Goal: Task Accomplishment & Management: Use online tool/utility

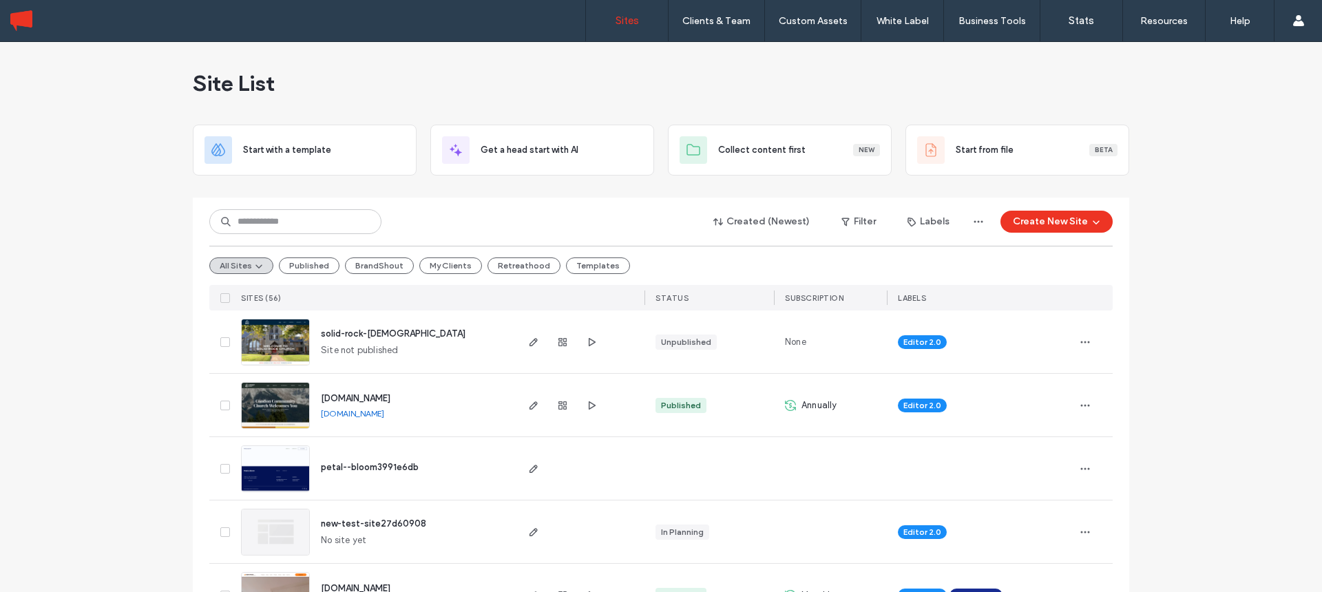
click at [300, 224] on input at bounding box center [295, 221] width 172 height 25
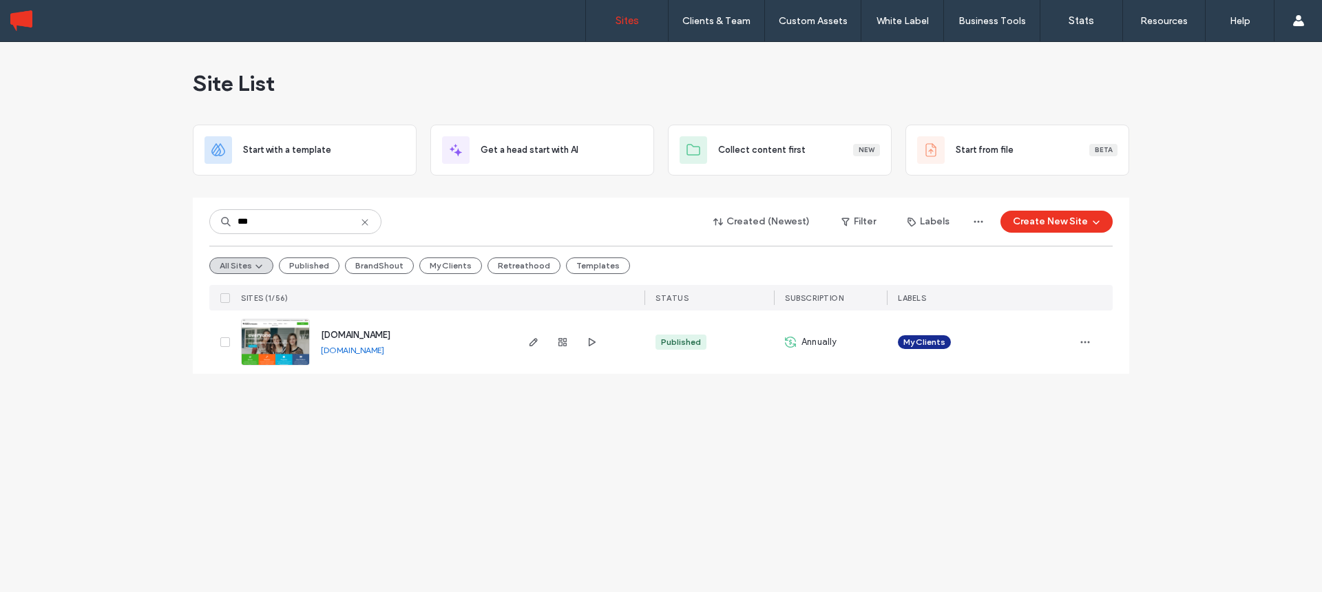
type input "***"
click at [360, 335] on span "[DOMAIN_NAME]" at bounding box center [356, 335] width 70 height 10
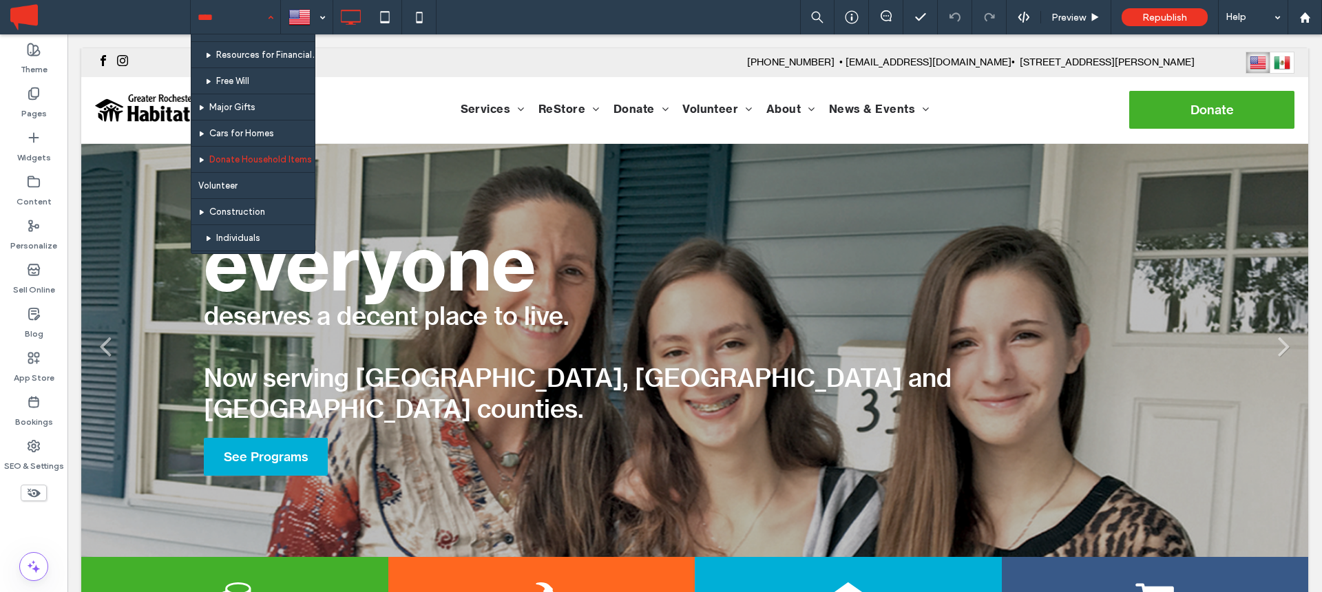
scroll to position [753, 0]
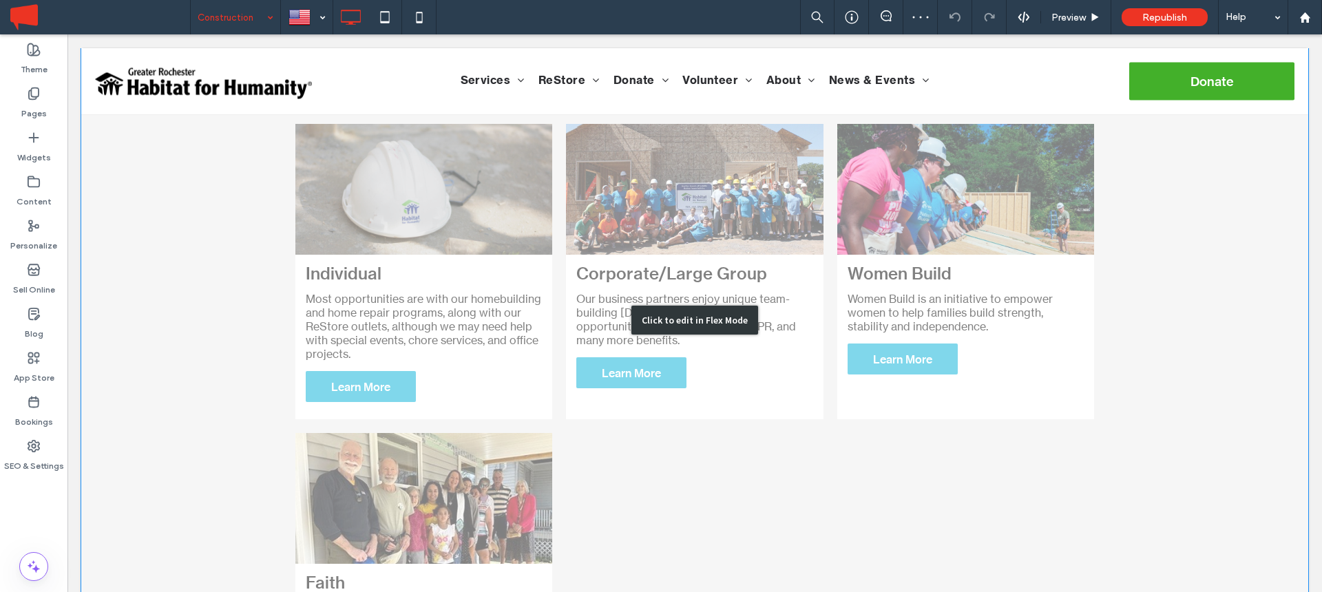
scroll to position [530, 0]
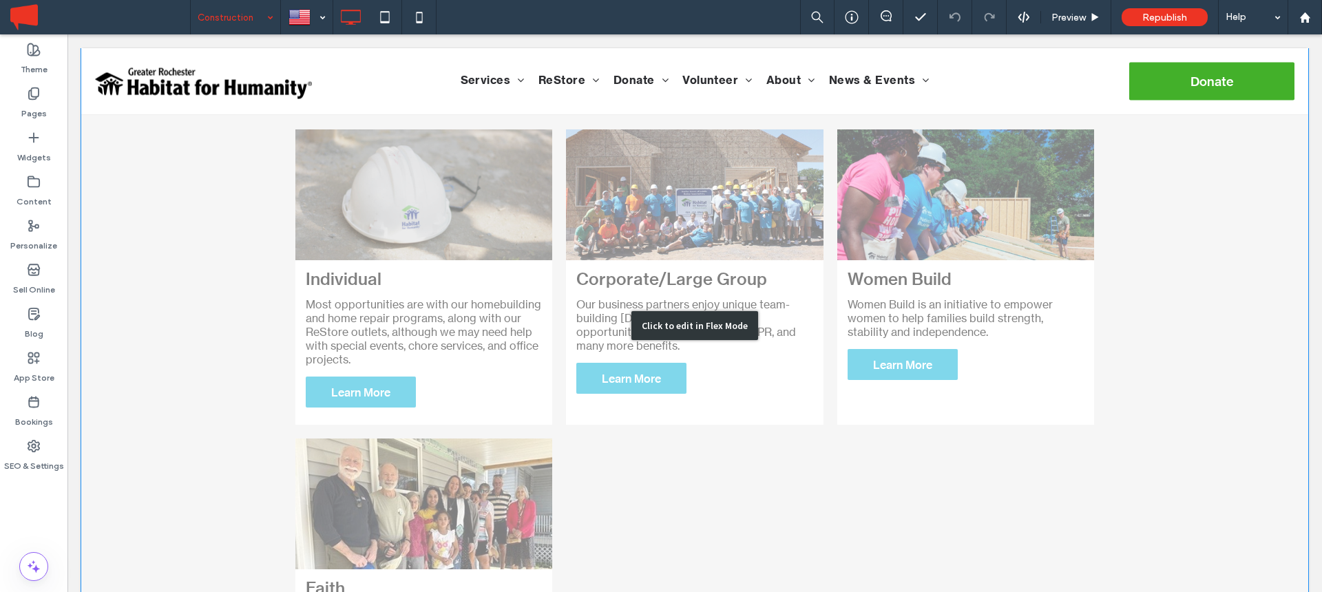
click at [576, 359] on div "Click to edit in Flex Mode" at bounding box center [694, 325] width 1227 height 899
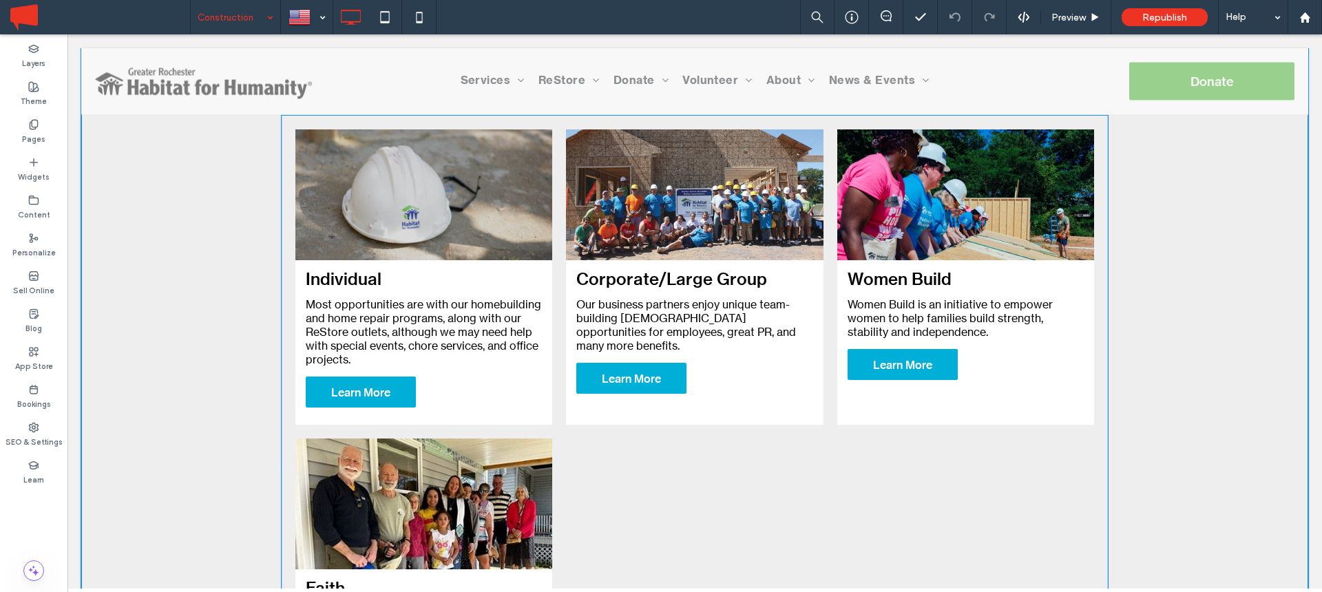
scroll to position [532, 0]
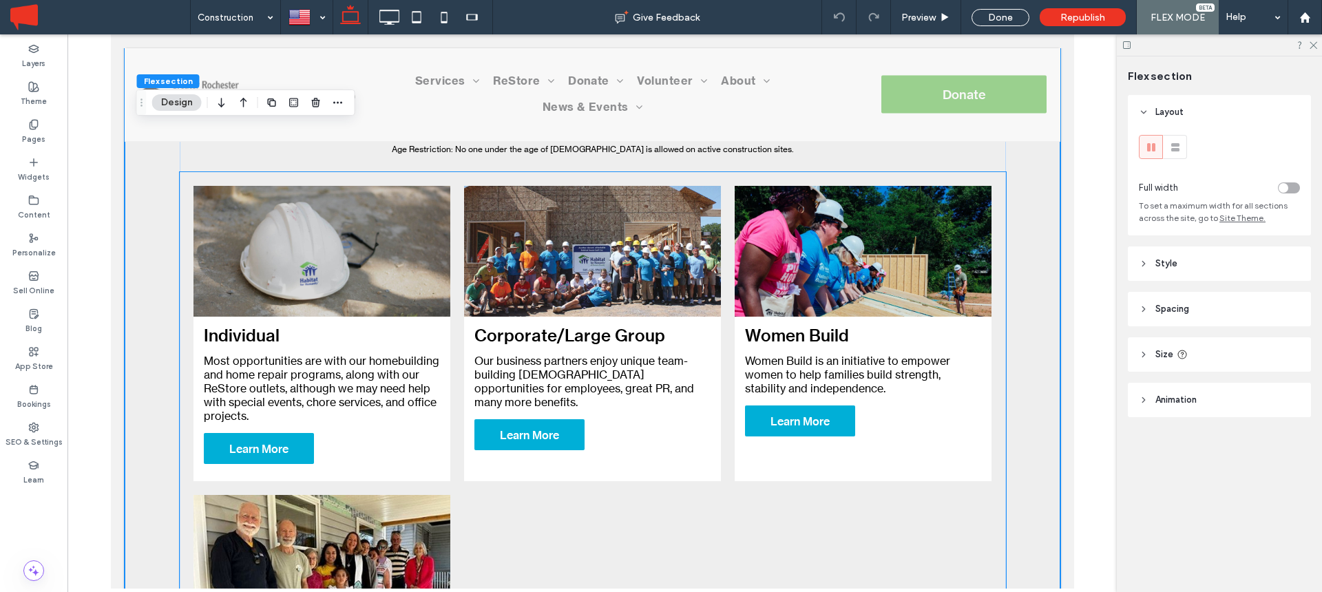
click at [525, 304] on link at bounding box center [592, 251] width 273 height 138
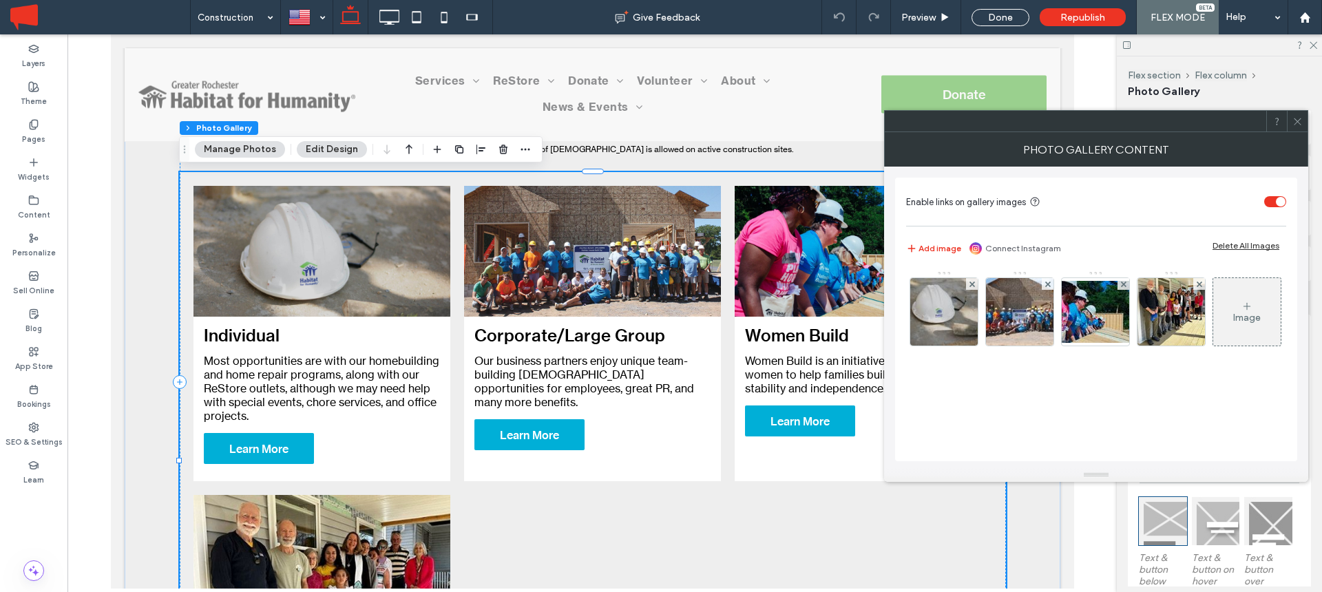
click at [1213, 344] on div "Image" at bounding box center [1246, 312] width 67 height 65
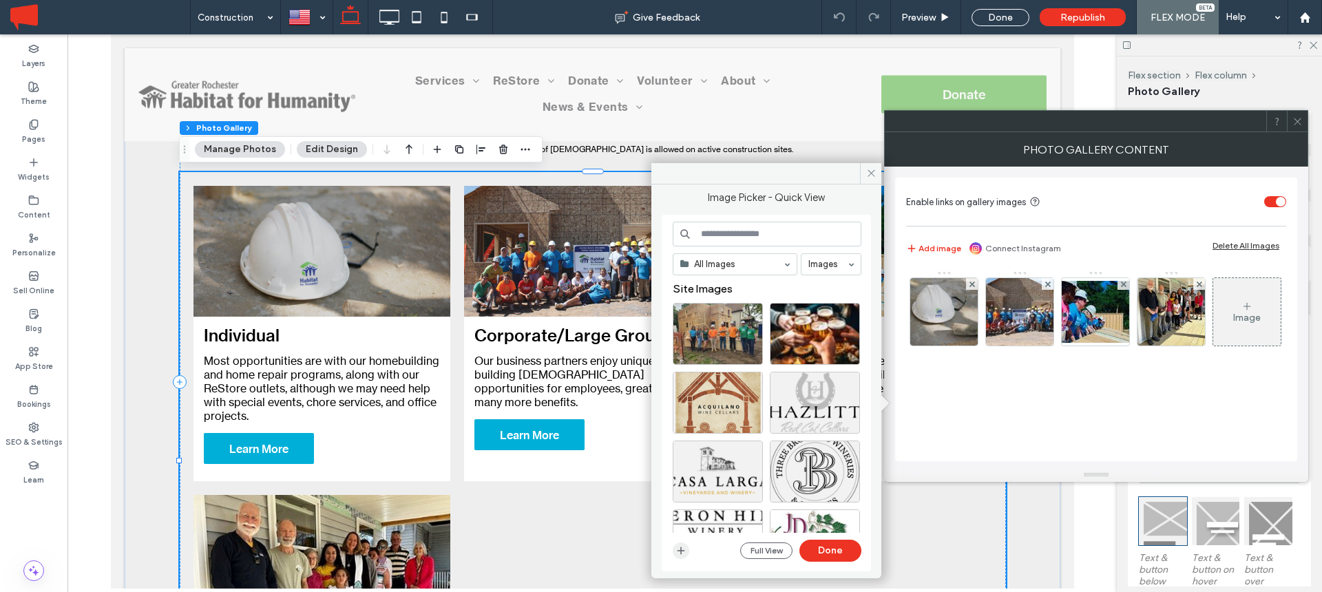
click at [683, 552] on icon "button" at bounding box center [681, 550] width 11 height 11
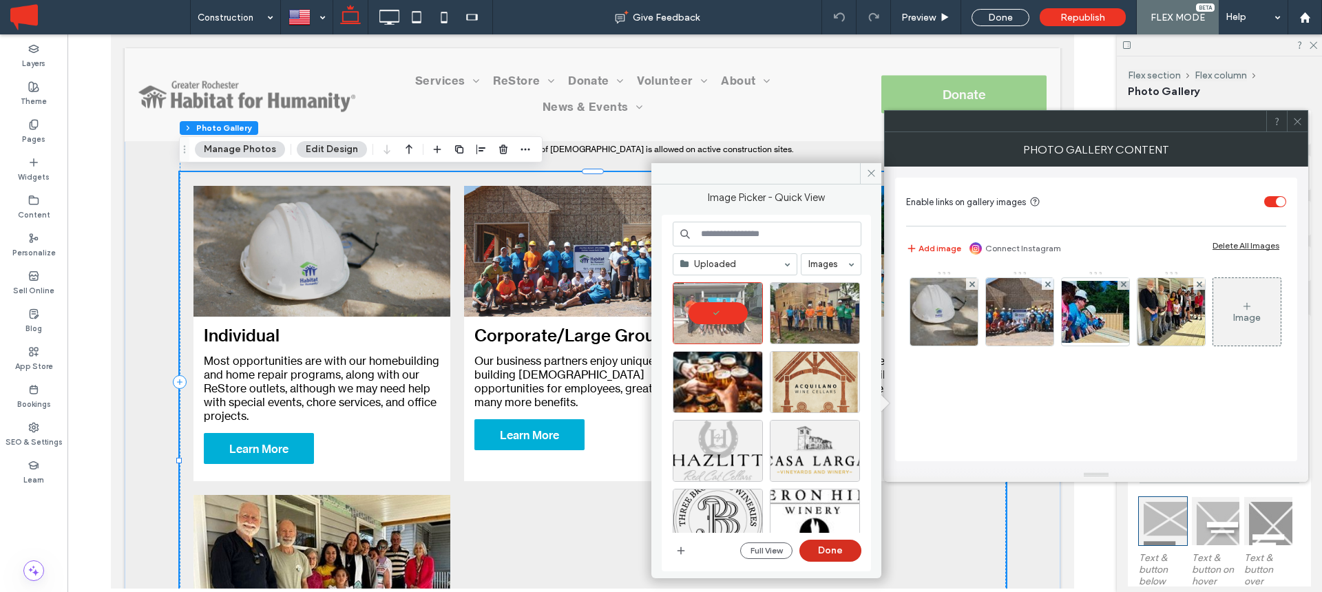
click at [824, 550] on button "Done" at bounding box center [830, 551] width 62 height 22
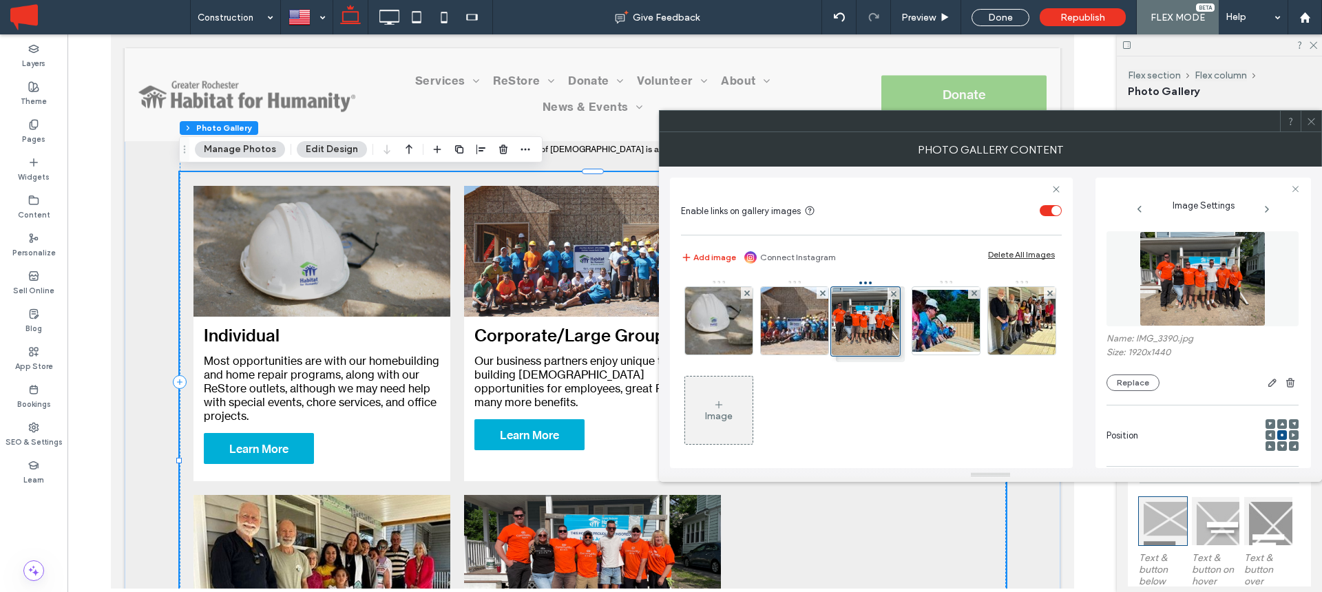
drag, startPoint x: 718, startPoint y: 370, endPoint x: 861, endPoint y: 282, distance: 168.5
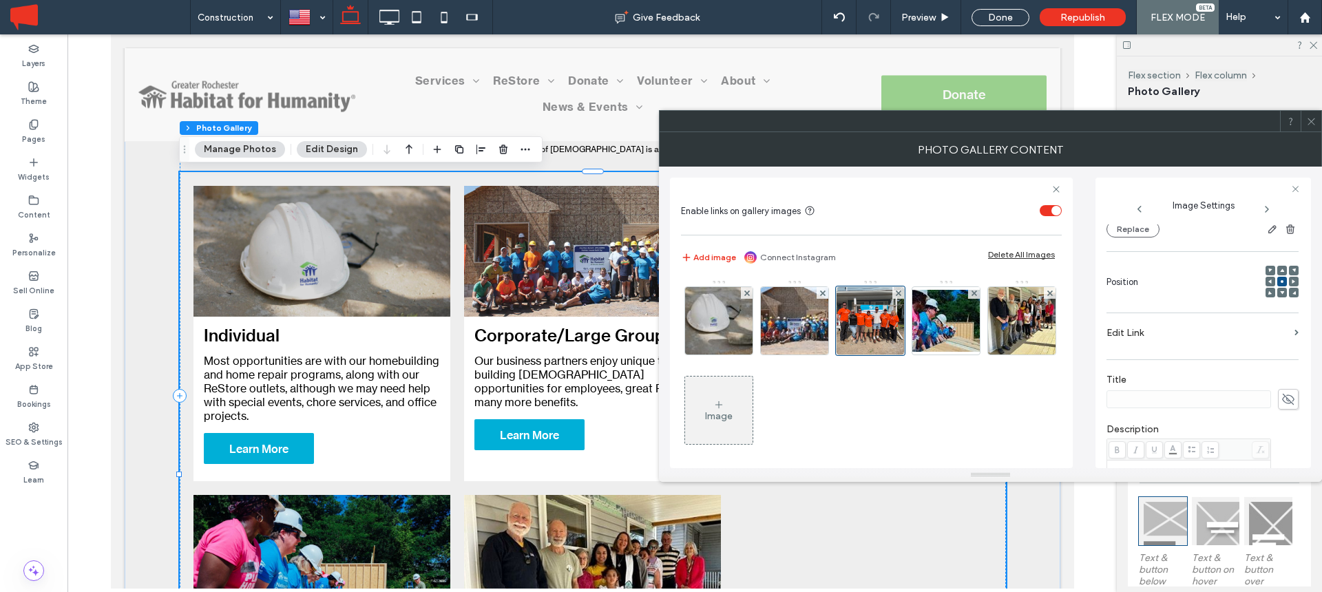
scroll to position [156, 0]
click at [1169, 331] on label "Edit Link" at bounding box center [1198, 329] width 182 height 25
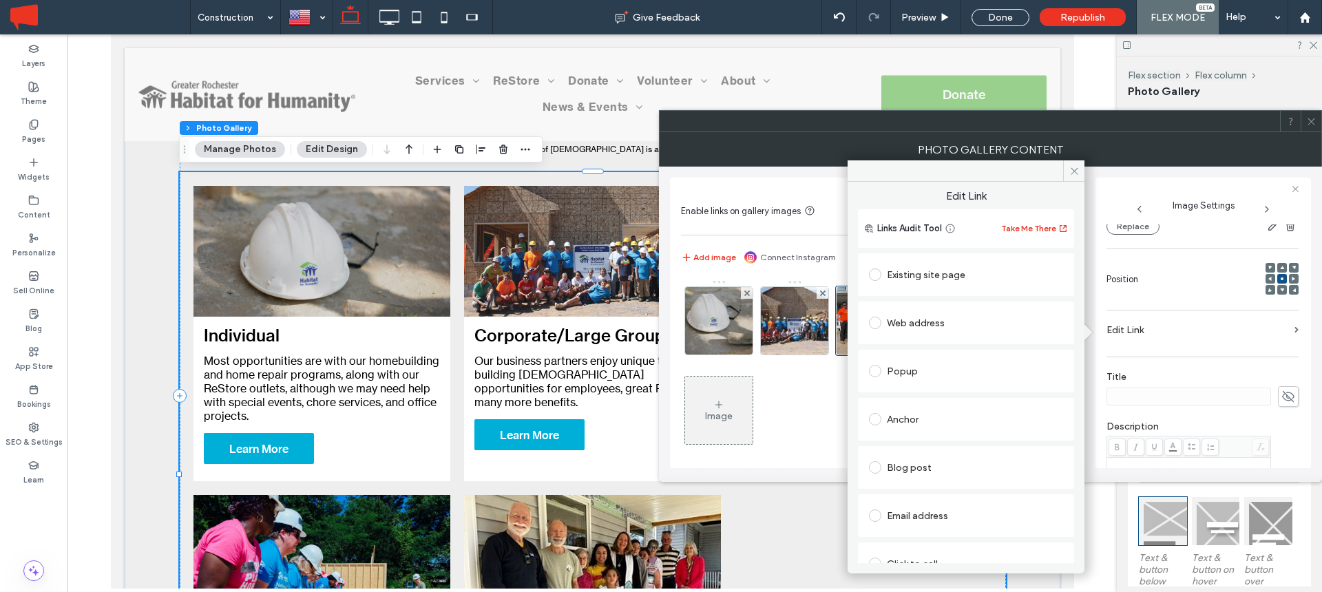
click at [919, 270] on div "Existing site page" at bounding box center [966, 275] width 194 height 22
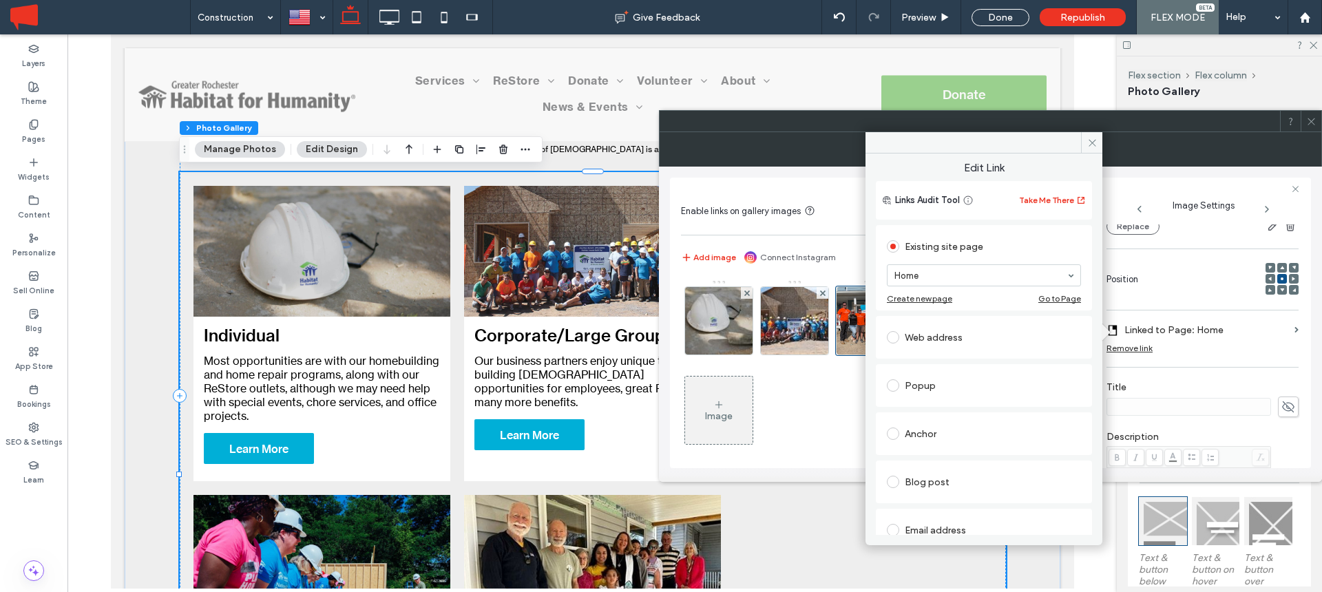
click at [928, 304] on div "Existing site page Home Create new page Go to Page" at bounding box center [984, 267] width 216 height 85
click at [1093, 141] on icon at bounding box center [1092, 143] width 10 height 10
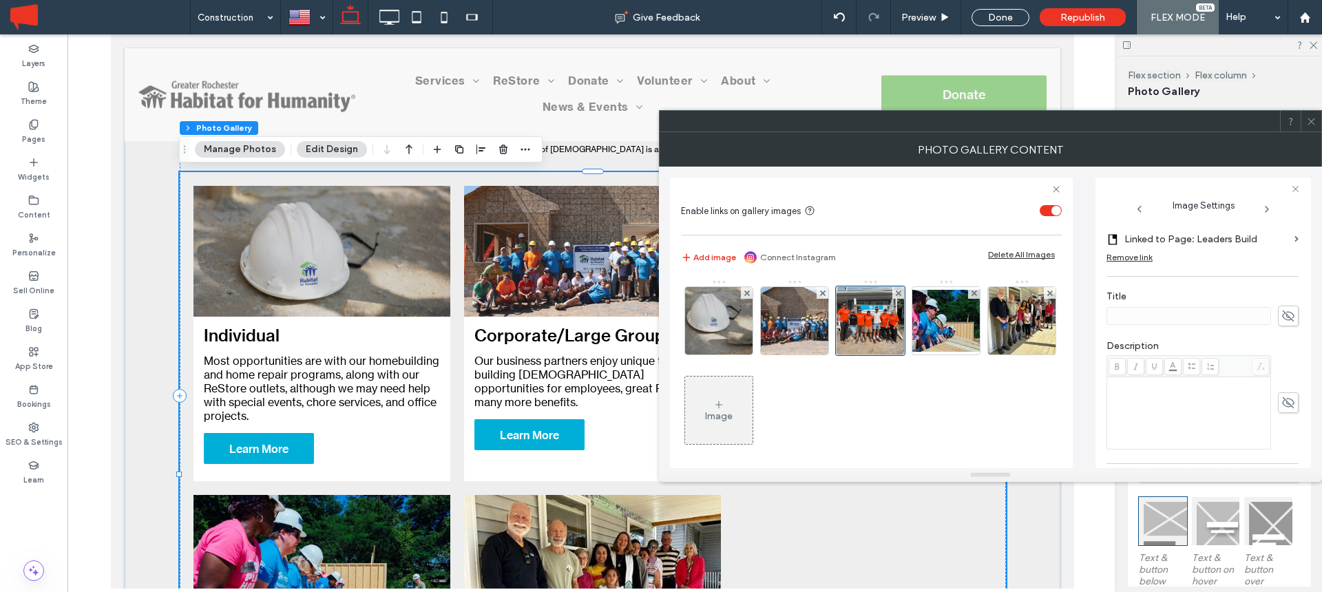
scroll to position [271, 0]
click at [1282, 289] on use at bounding box center [1288, 291] width 12 height 11
click at [1186, 290] on input at bounding box center [1189, 292] width 165 height 18
type input "**********"
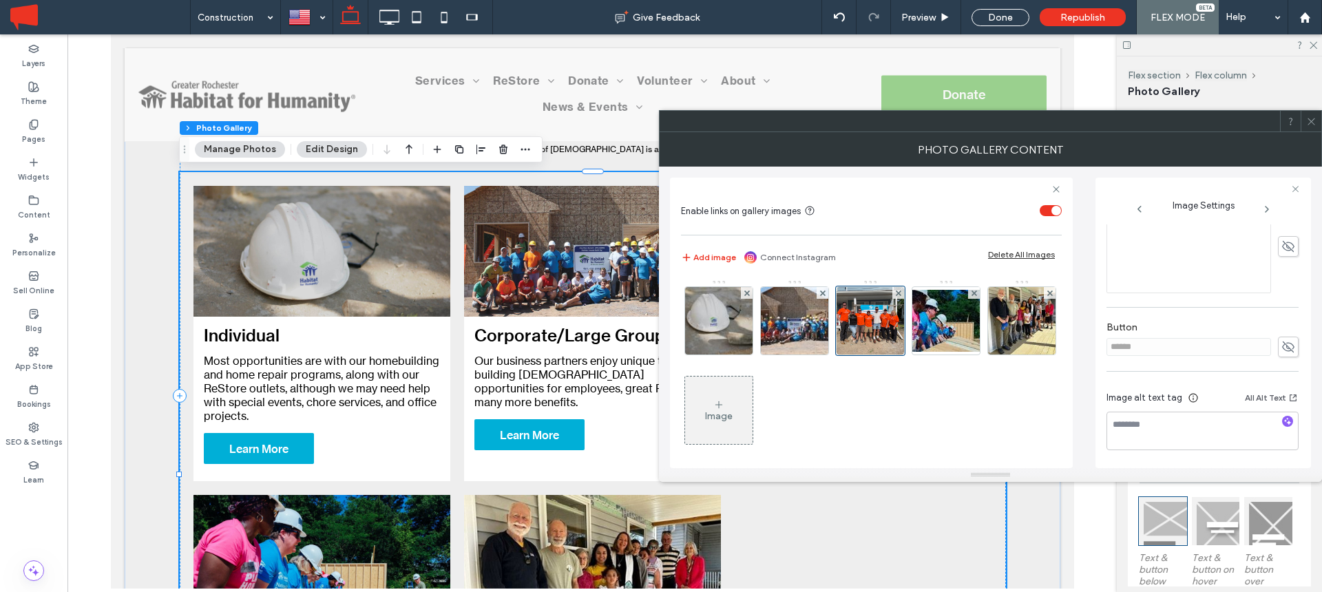
click at [1282, 348] on use at bounding box center [1288, 347] width 12 height 11
click at [1161, 346] on input "******" at bounding box center [1189, 347] width 165 height 18
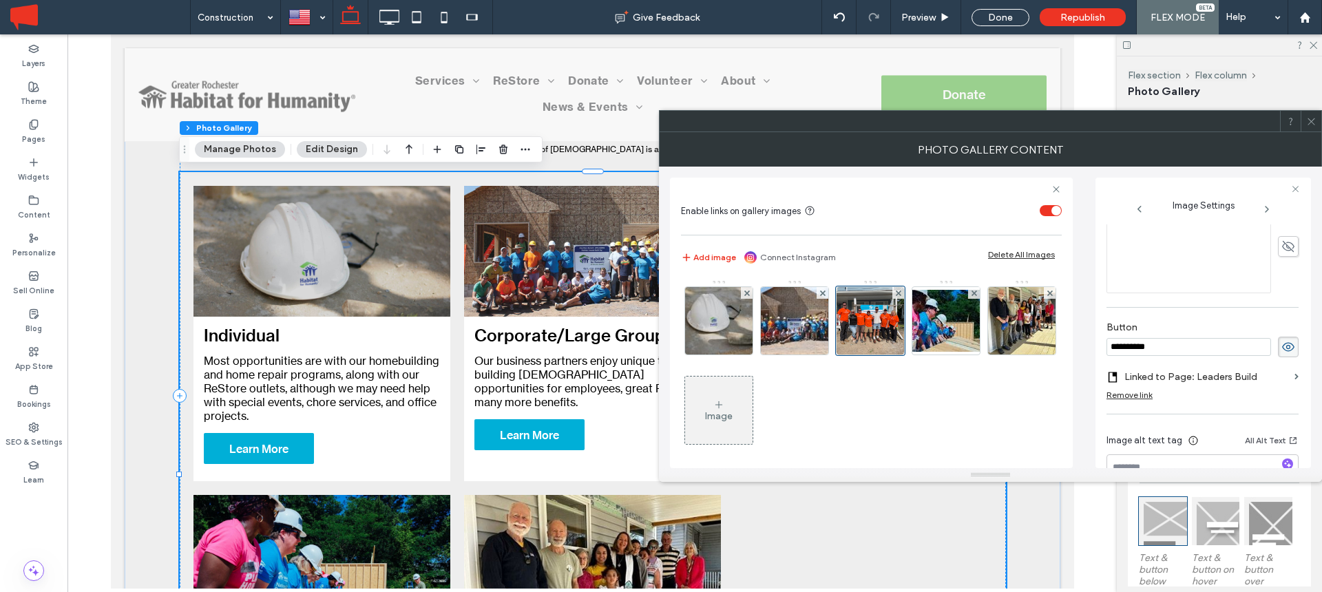
type input "**********"
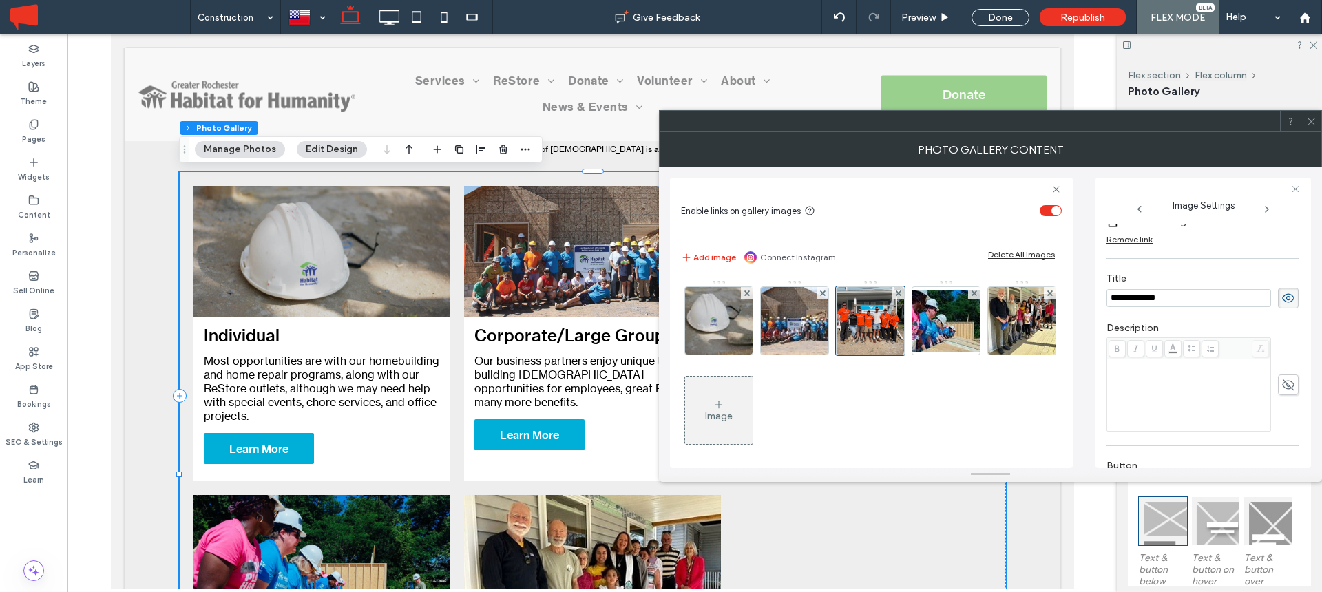
scroll to position [230, 0]
click at [1197, 334] on input "**********" at bounding box center [1189, 333] width 165 height 18
click at [1313, 121] on icon at bounding box center [1311, 121] width 10 height 10
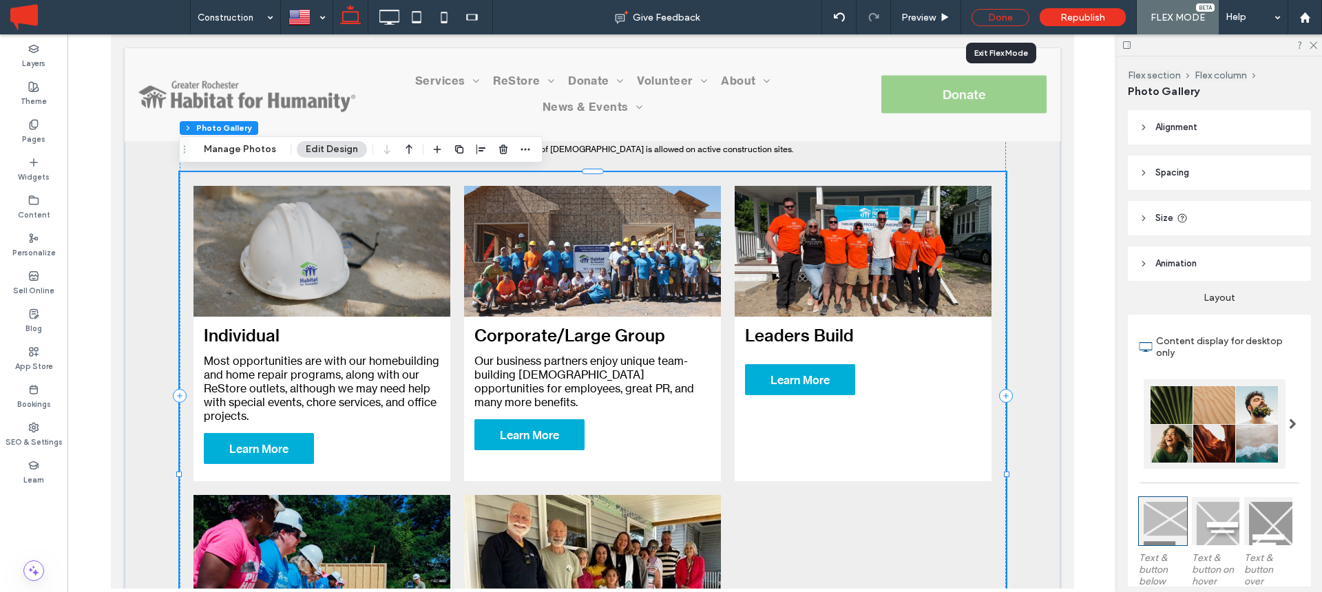
click at [995, 18] on div "Done" at bounding box center [1001, 17] width 58 height 17
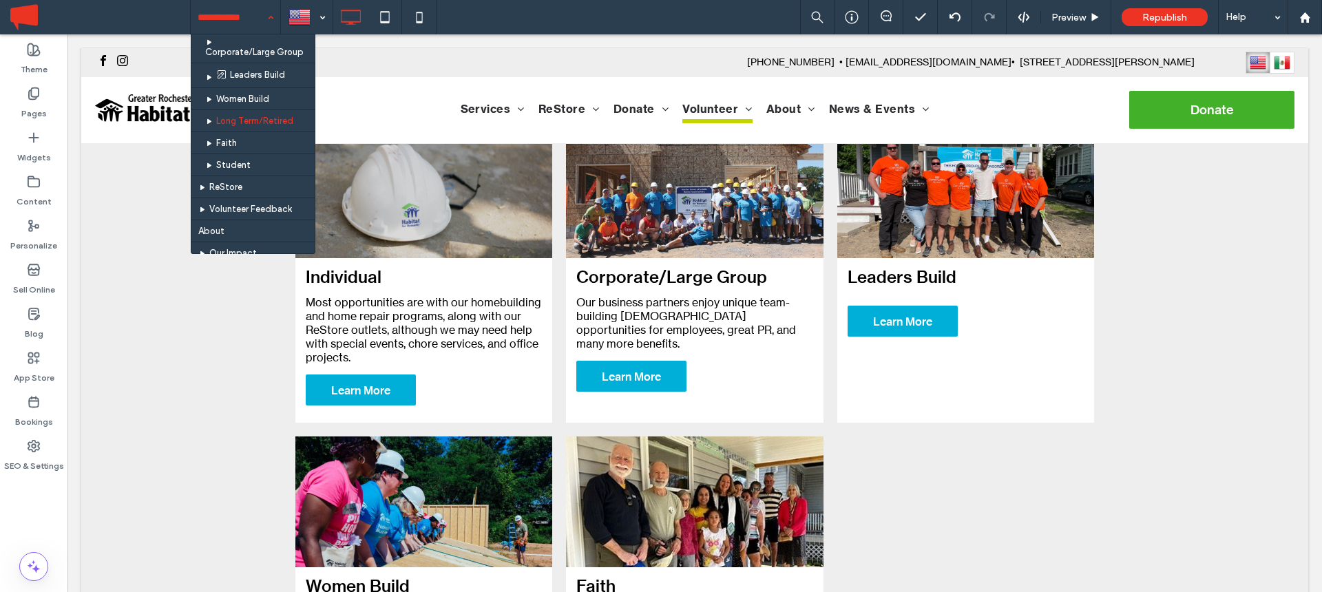
scroll to position [905, 0]
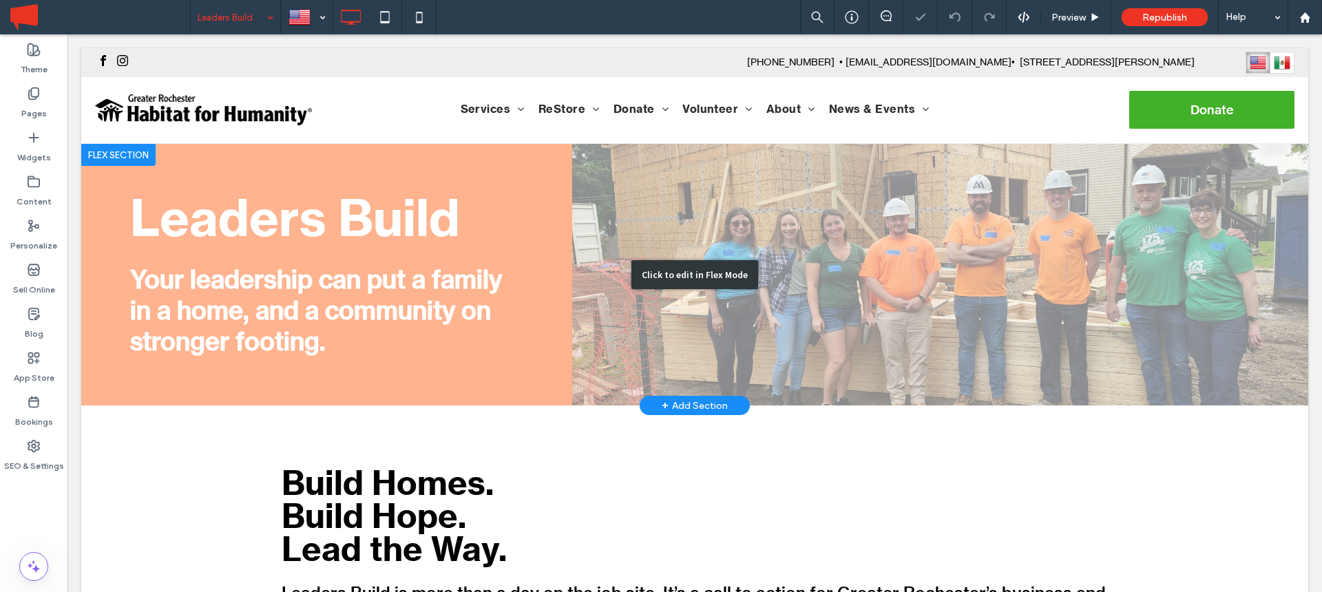
click at [258, 311] on div "Click to edit in Flex Mode" at bounding box center [694, 275] width 1227 height 262
click at [258, 311] on strong "Your leadership can put a family in a home, and a community on stronger footing." at bounding box center [316, 310] width 372 height 93
click at [215, 311] on div "Your leadership can put a family in a home, and a community on stronger footing." at bounding box center [326, 310] width 392 height 93
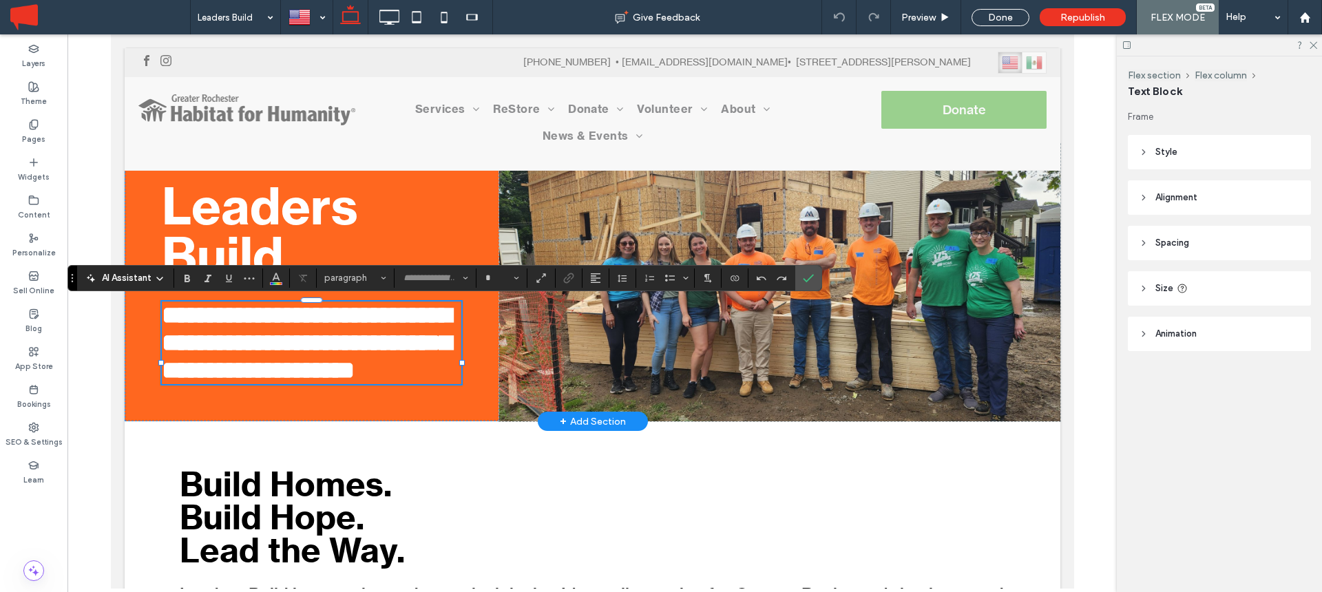
type input "**********"
type input "**"
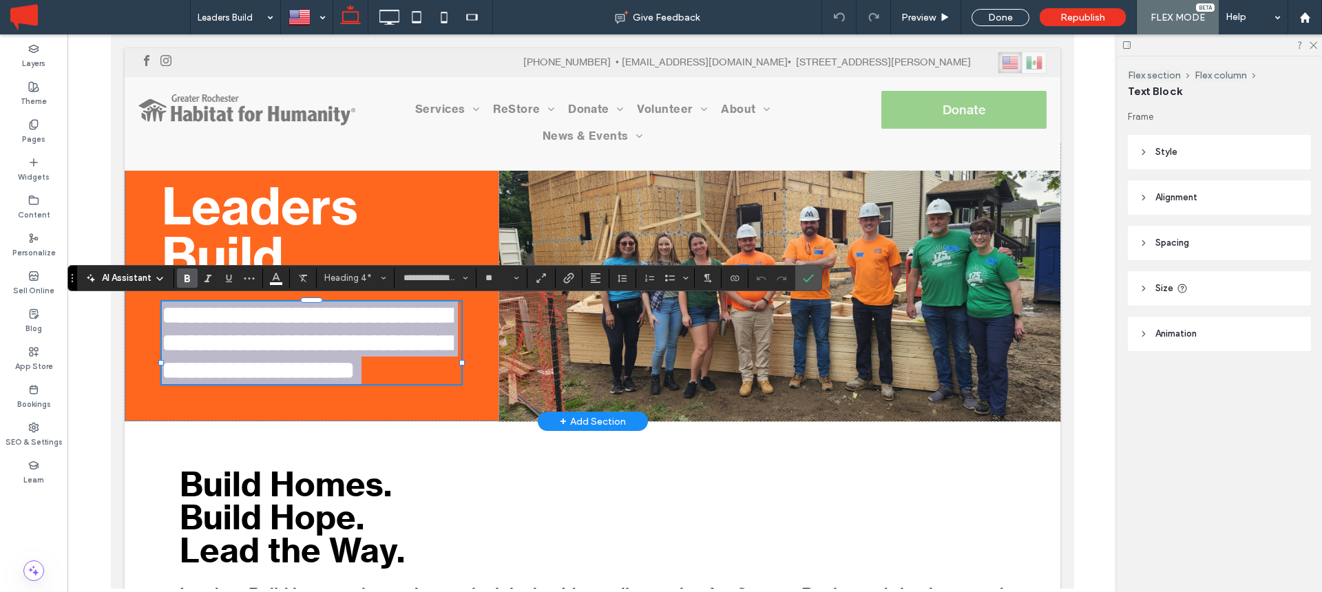
copy strong "**********"
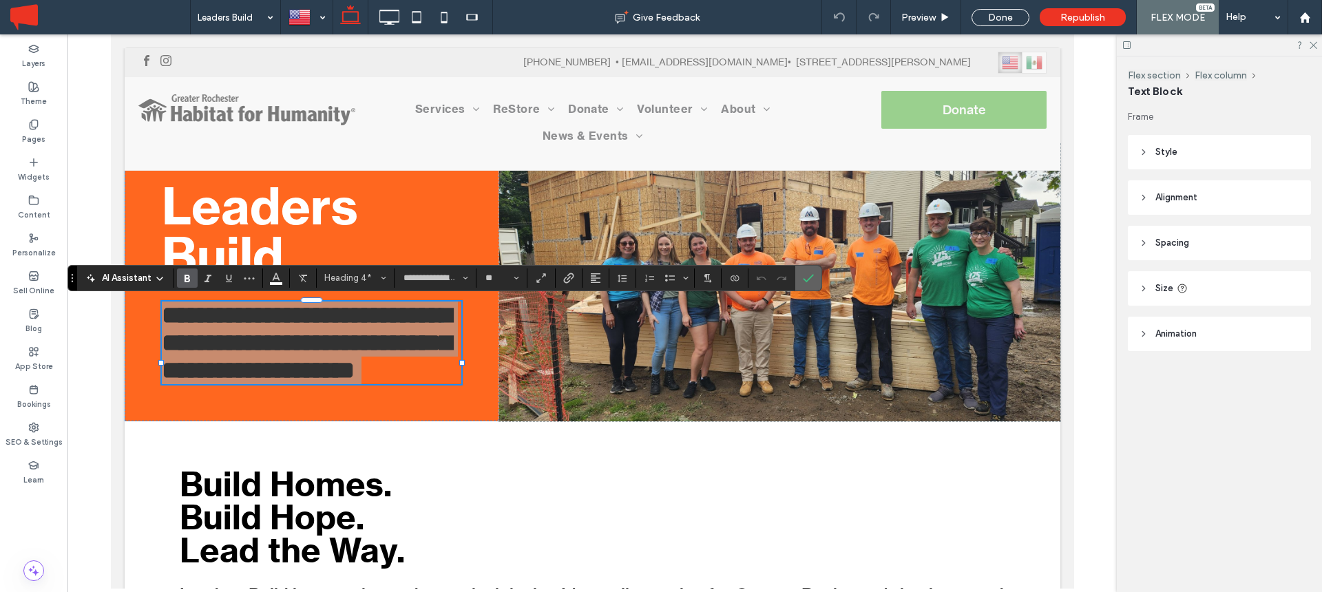
click at [806, 280] on icon "Confirm" at bounding box center [808, 278] width 11 height 11
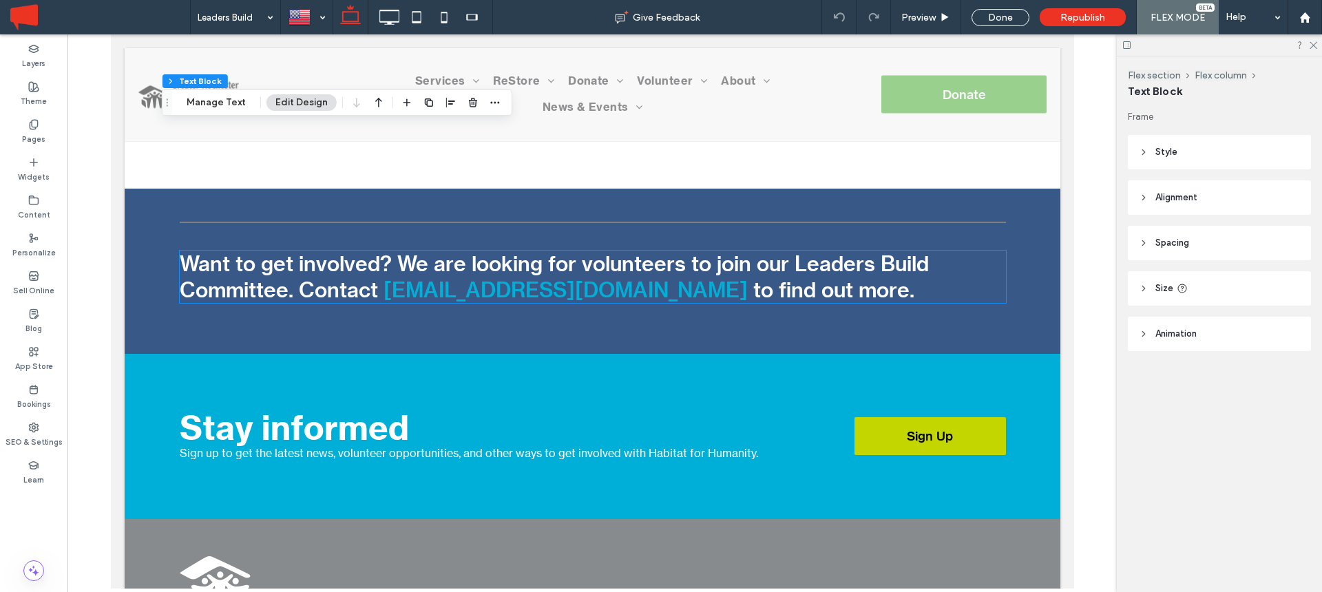
scroll to position [815, 0]
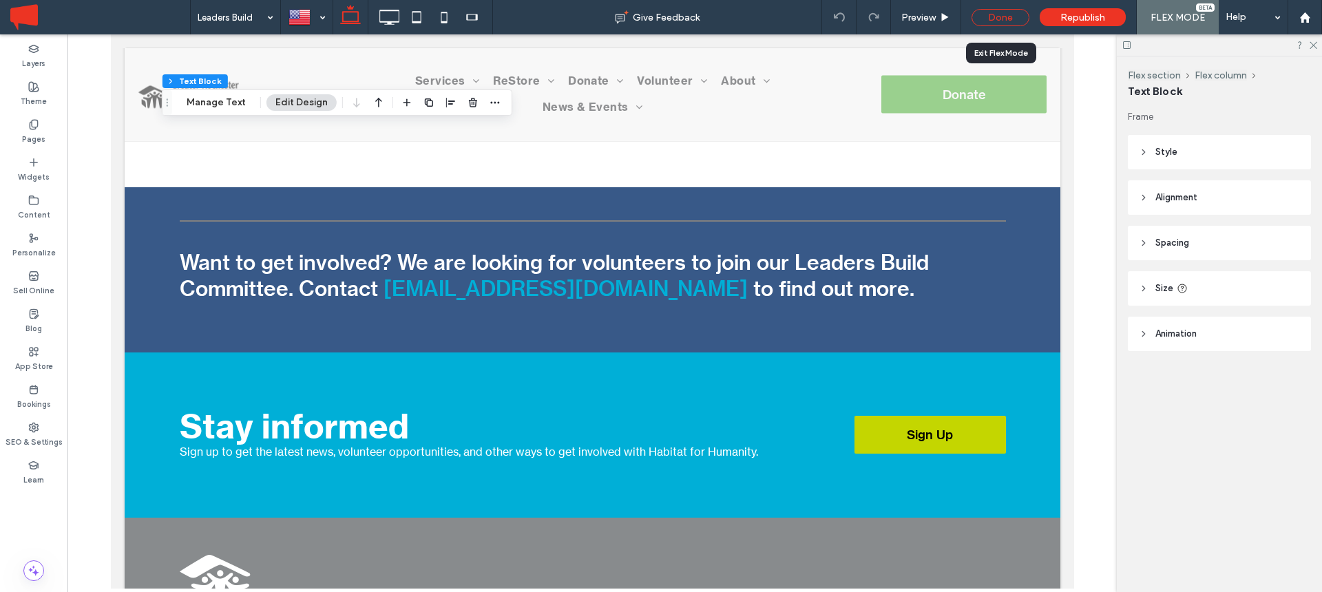
click at [1010, 13] on div "Done" at bounding box center [1001, 17] width 58 height 17
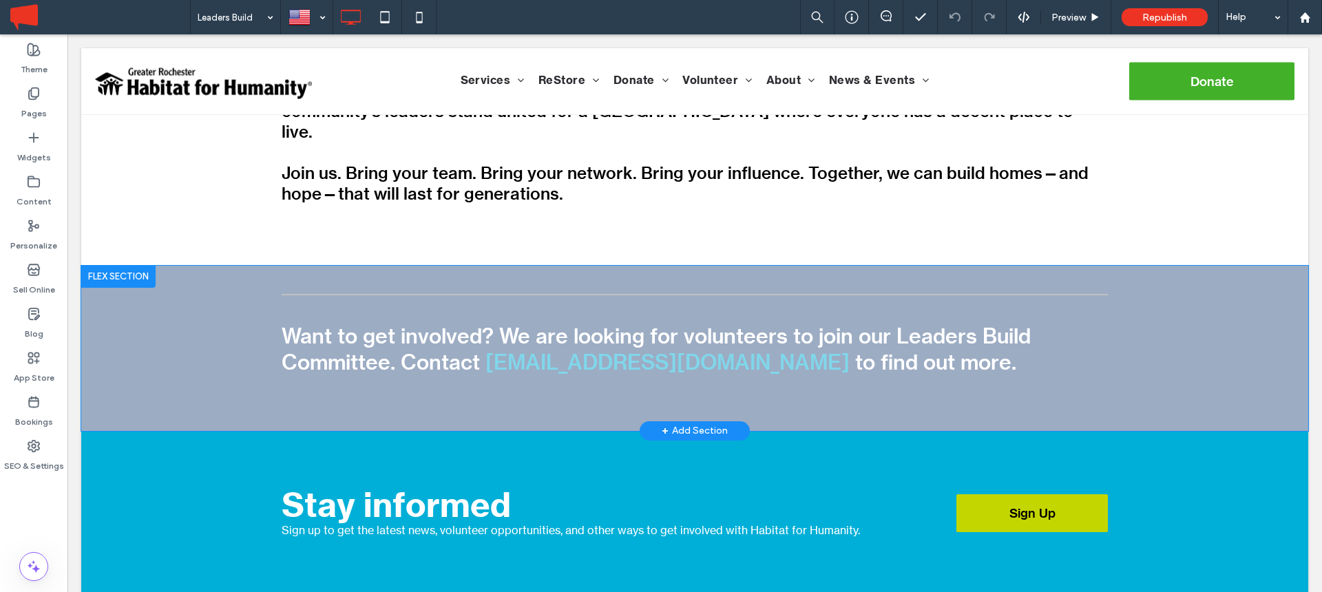
scroll to position [706, 0]
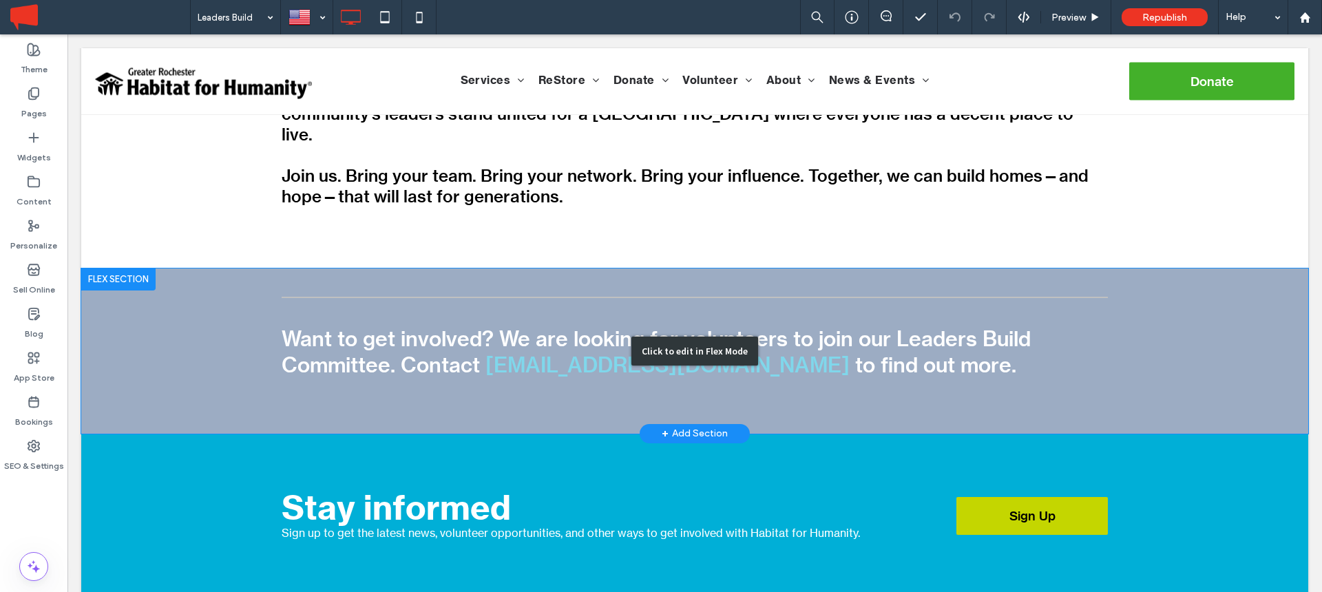
click at [695, 269] on div "Click to edit in Flex Mode" at bounding box center [694, 351] width 1227 height 165
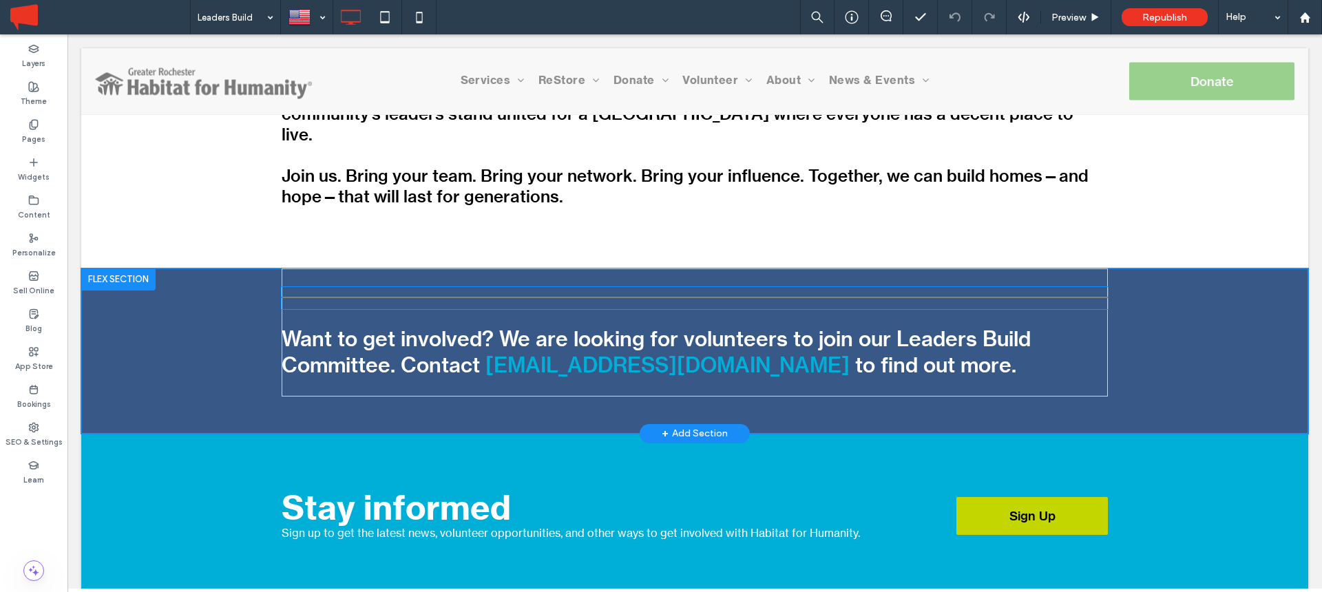
scroll to position [749, 0]
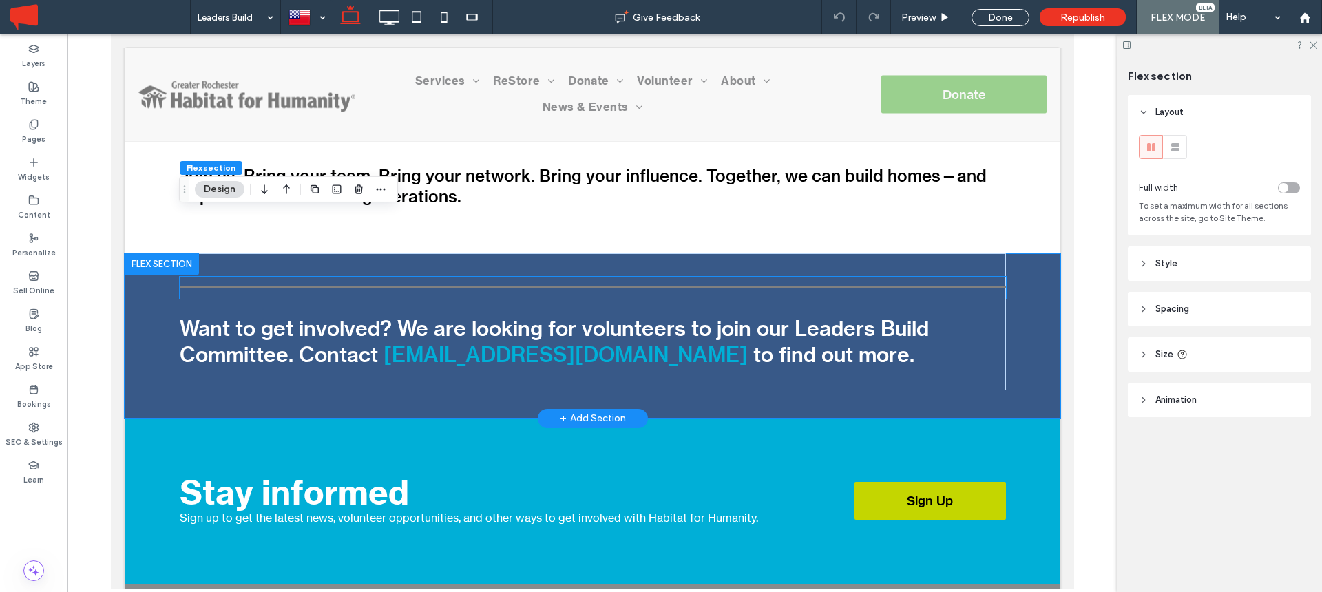
click at [631, 286] on hr at bounding box center [592, 287] width 826 height 3
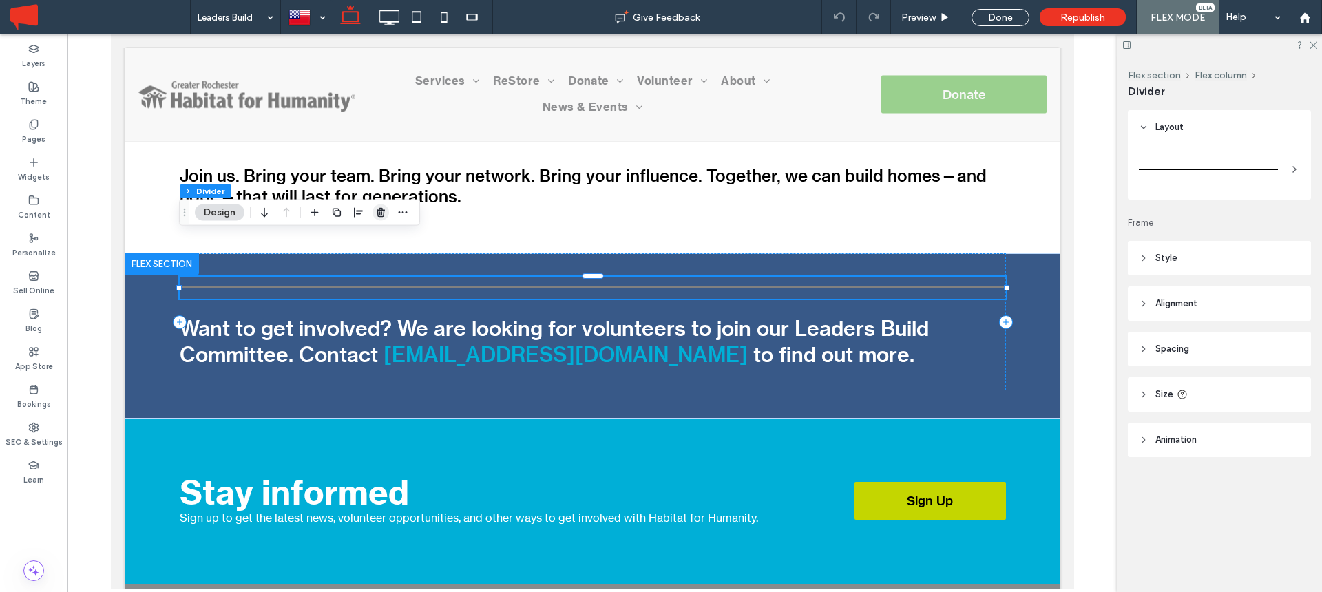
click at [380, 215] on icon "button" at bounding box center [380, 212] width 11 height 11
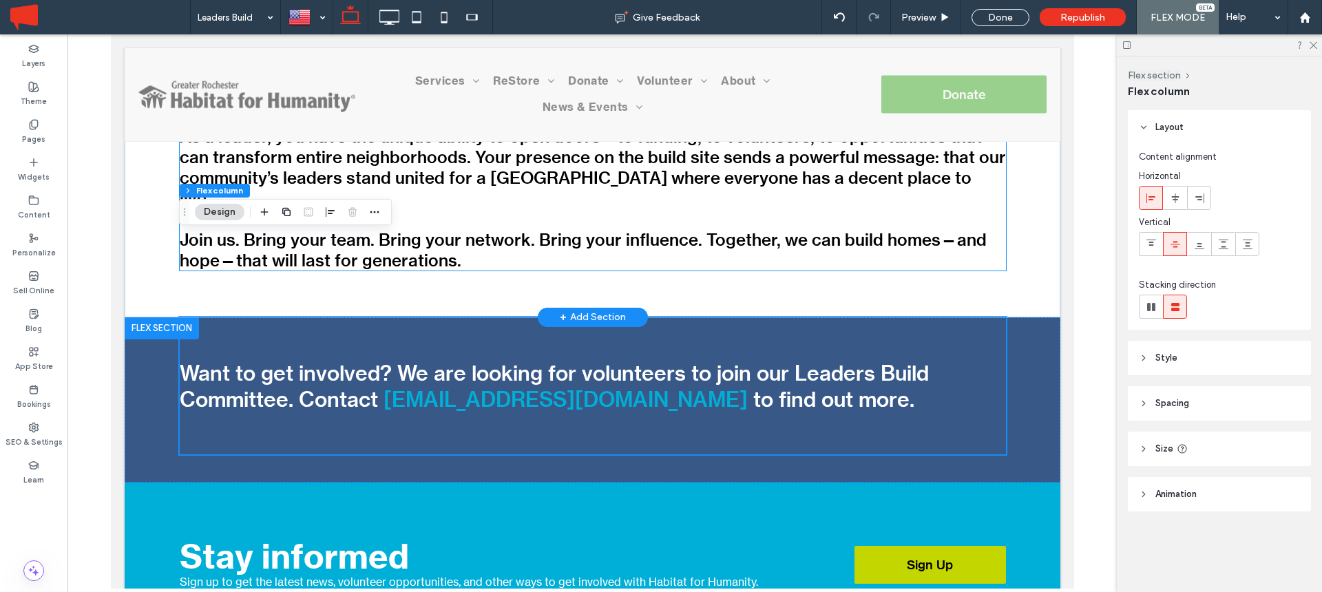
scroll to position [684, 0]
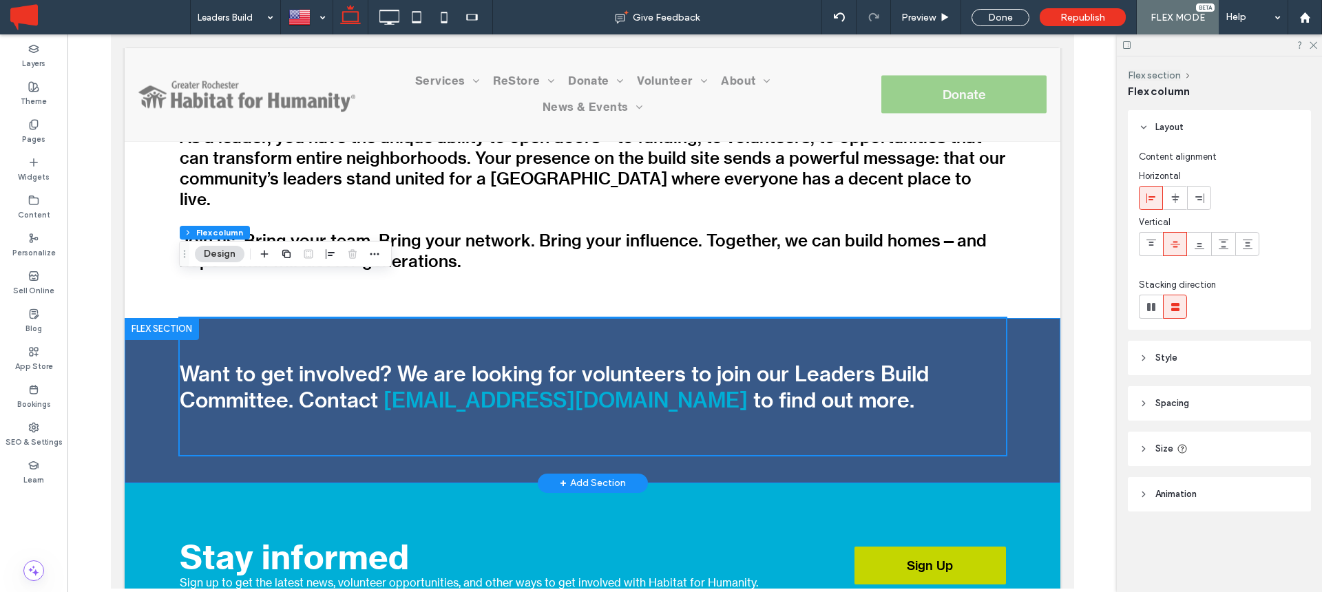
click at [1027, 318] on div "Want to get involved? We are looking for volunteers to join our Leaders Build C…" at bounding box center [592, 400] width 936 height 165
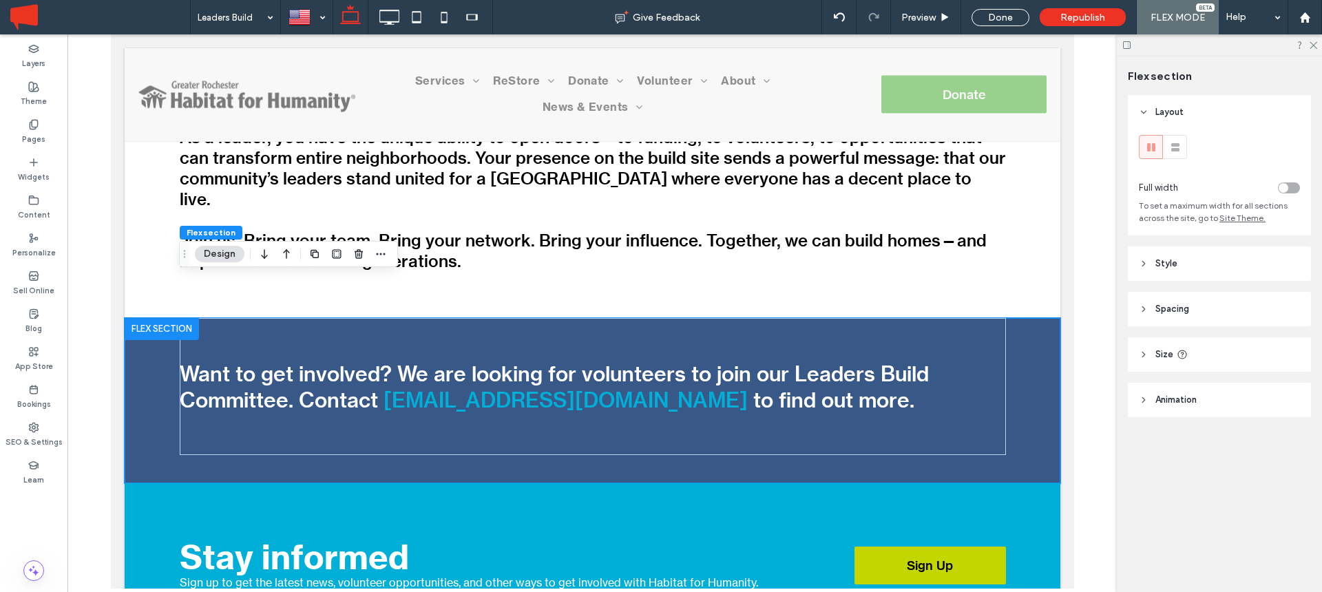
click at [1169, 308] on span "Spacing" at bounding box center [1172, 309] width 34 height 14
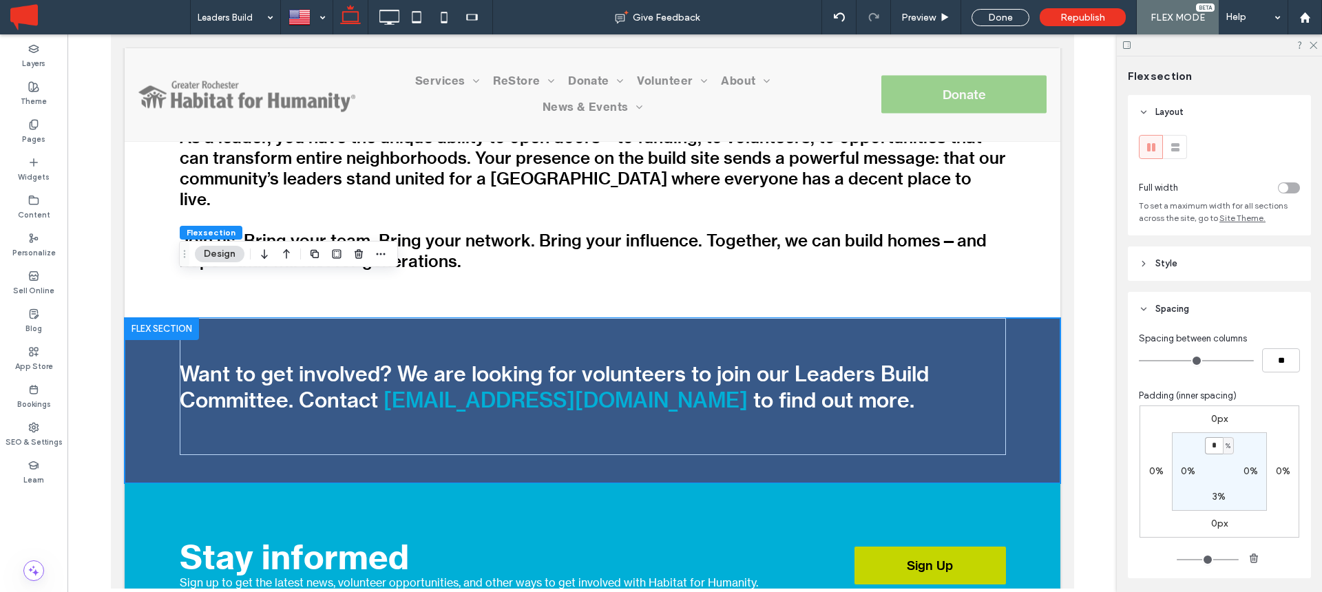
click at [1209, 441] on input "*" at bounding box center [1214, 445] width 18 height 17
type input "*"
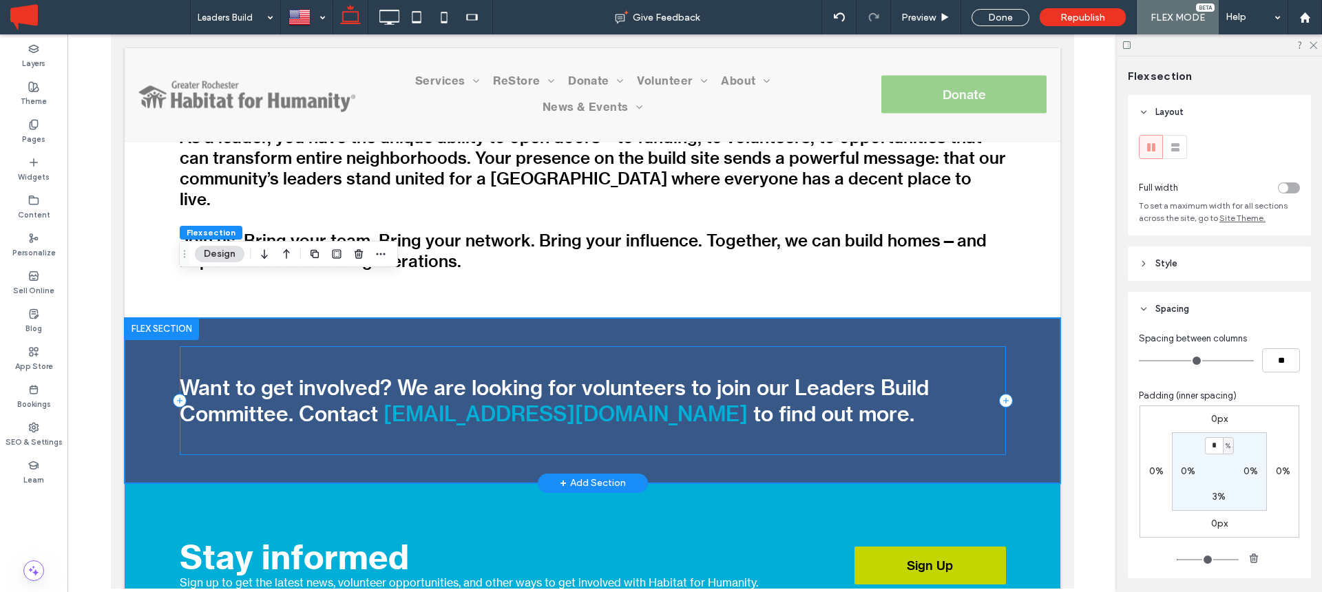
click at [966, 346] on div "Want to get involved? We are looking for volunteers to join our Leaders Build C…" at bounding box center [592, 400] width 826 height 109
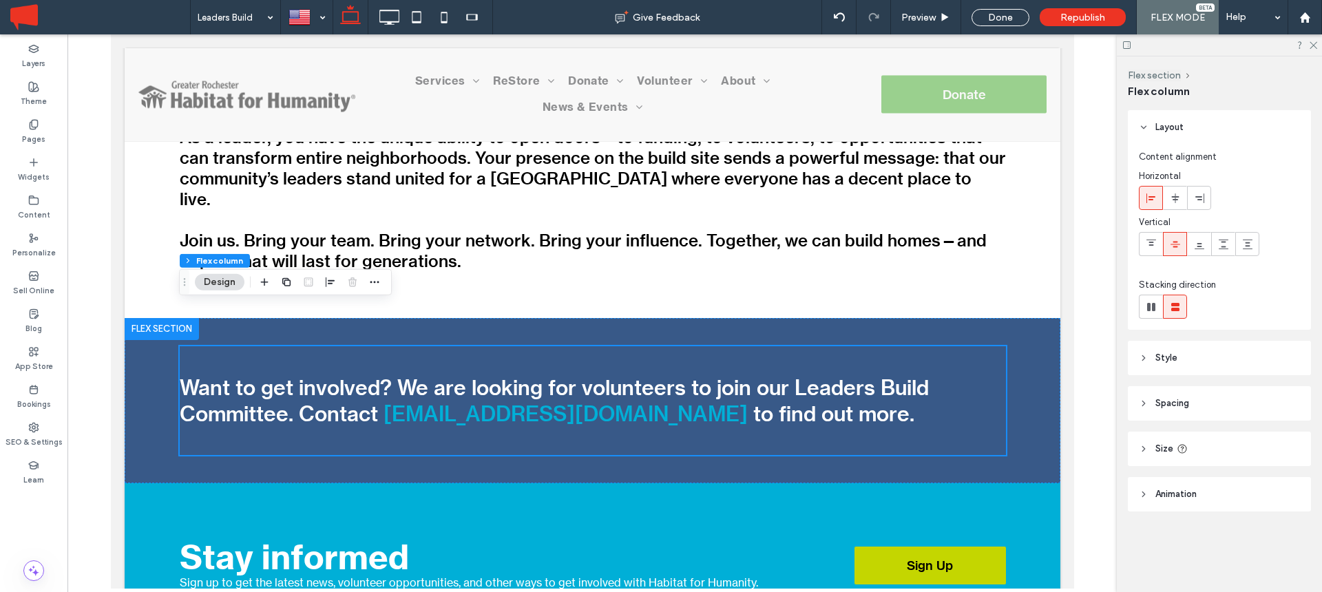
click at [1166, 452] on span "Size" at bounding box center [1164, 449] width 18 height 14
click at [1172, 399] on span "Spacing" at bounding box center [1172, 404] width 34 height 14
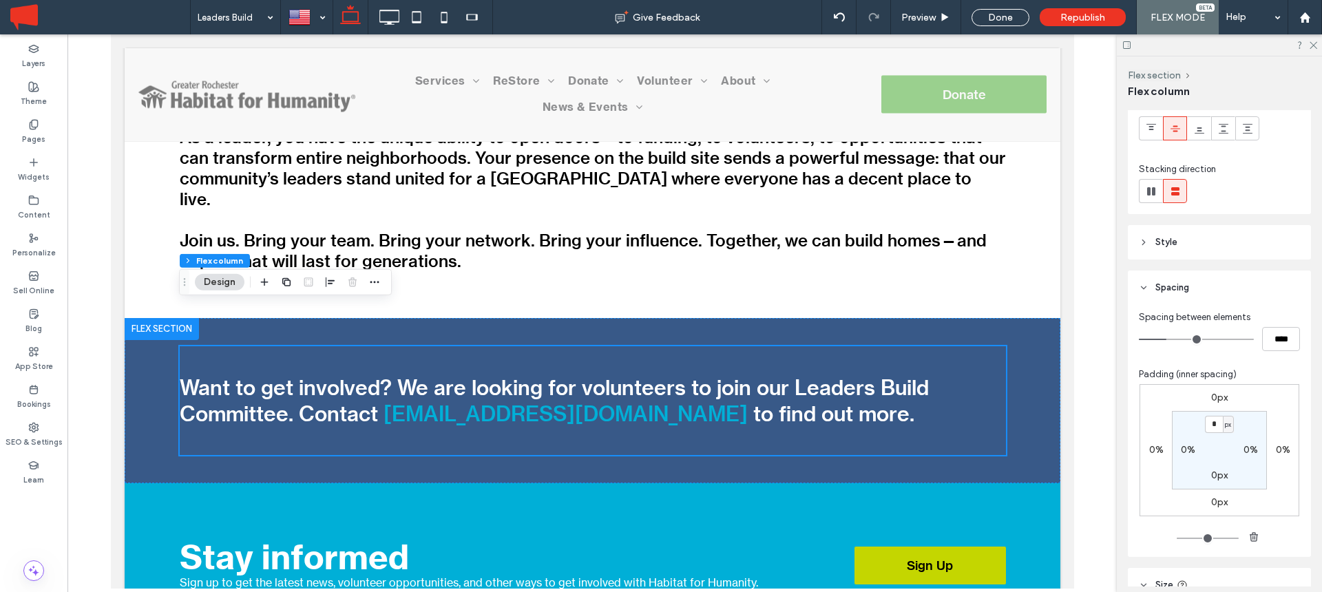
scroll to position [119, 0]
click at [1018, 318] on div "Want to get involved? We are looking for volunteers to join our Leaders Build C…" at bounding box center [592, 400] width 936 height 165
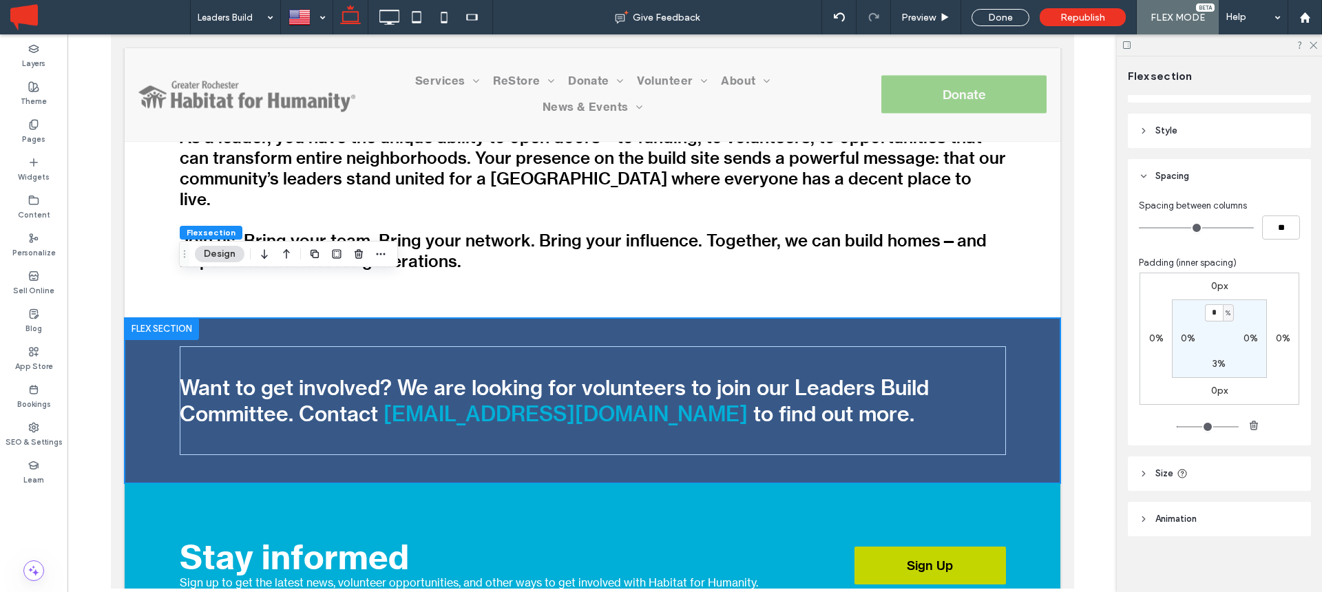
scroll to position [138, 0]
click at [1174, 459] on header "Size" at bounding box center [1219, 469] width 183 height 34
click at [1293, 501] on span "px" at bounding box center [1290, 504] width 10 height 14
click at [1296, 471] on div "A" at bounding box center [1289, 480] width 19 height 24
type input "*"
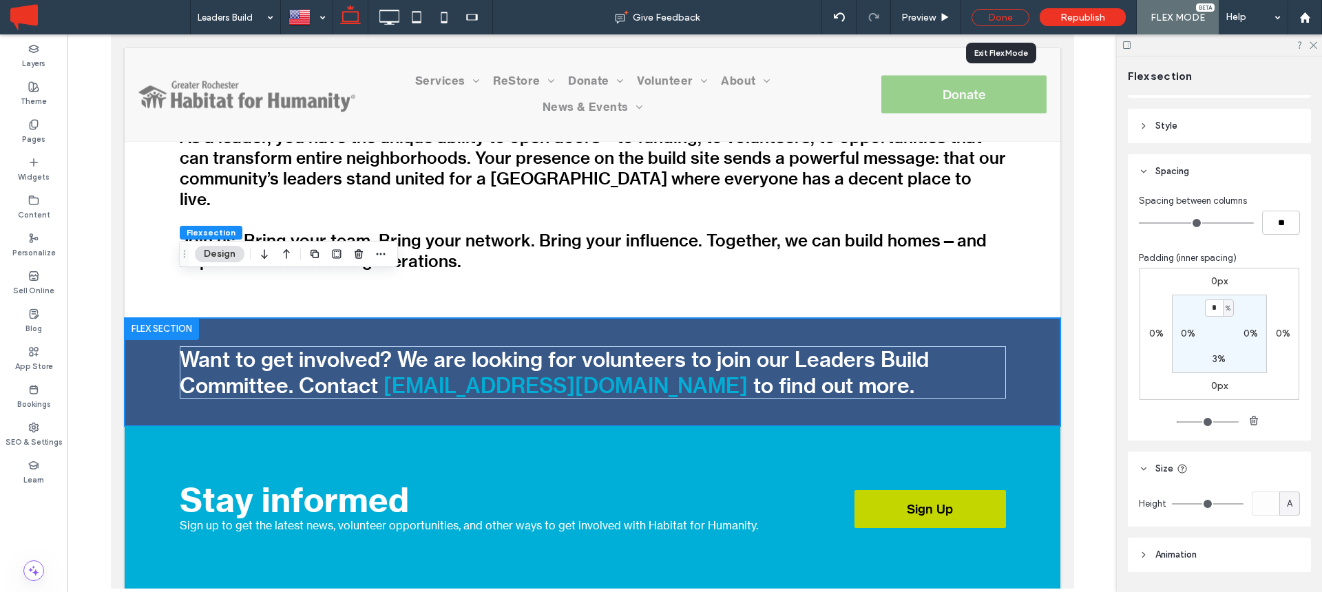
click at [997, 25] on div "Done" at bounding box center [1001, 17] width 58 height 17
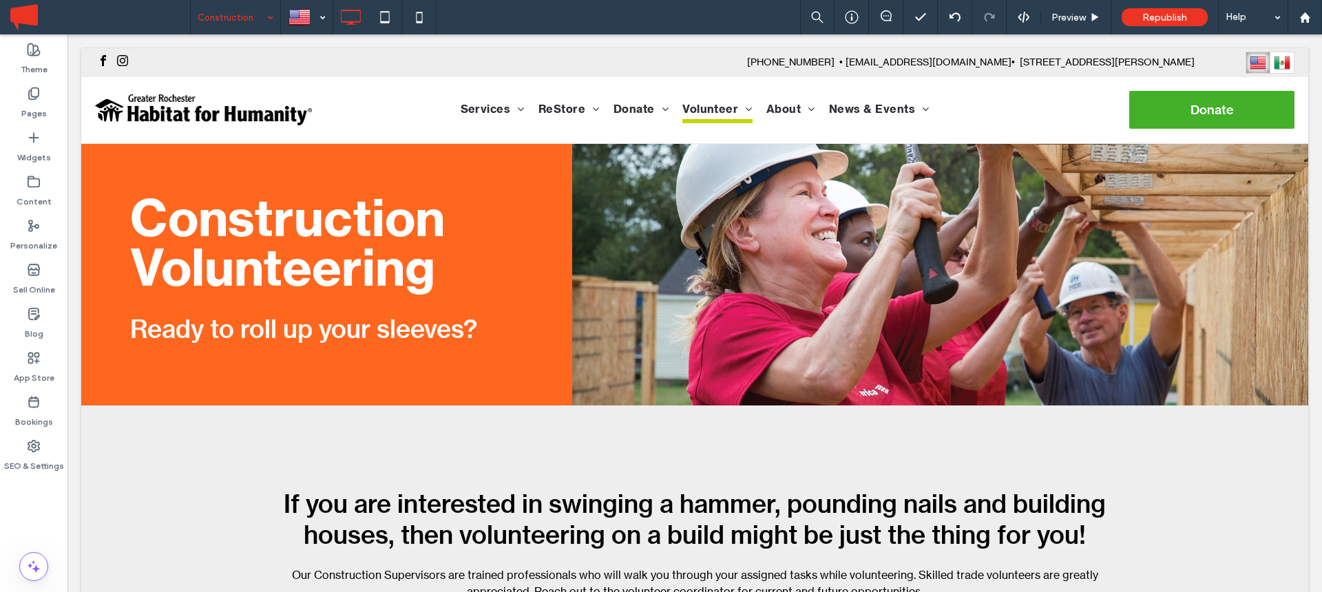
scroll to position [0, 0]
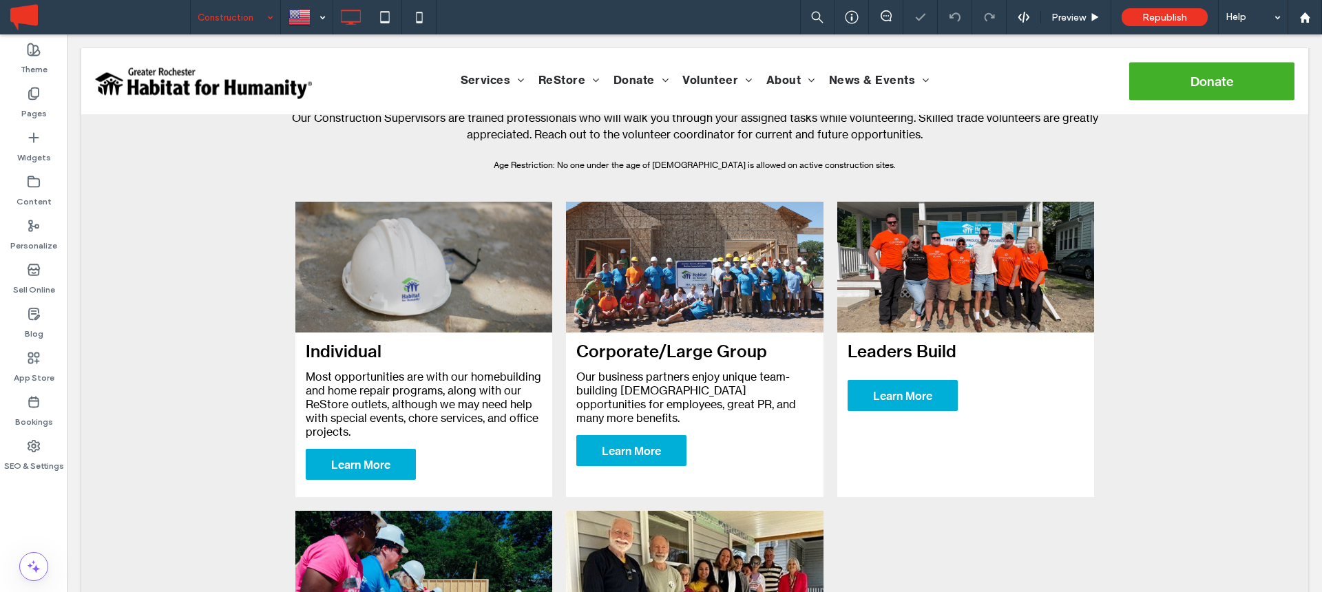
scroll to position [477, 0]
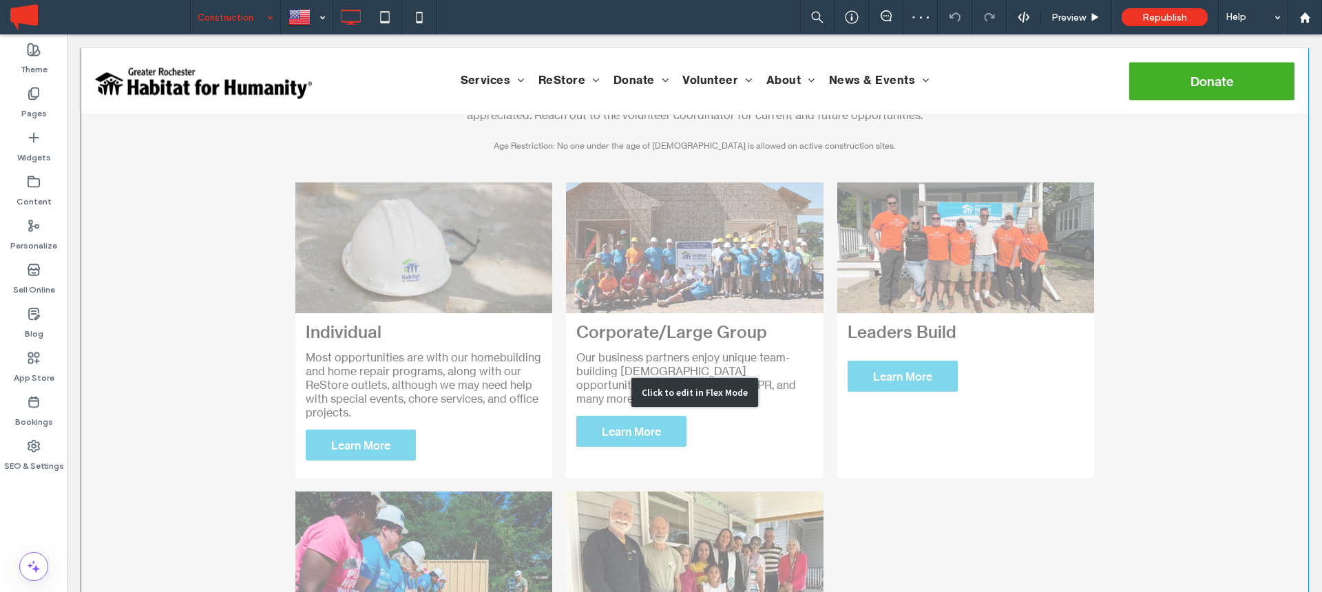
click at [740, 333] on div "Click to edit in Flex Mode" at bounding box center [694, 392] width 1227 height 927
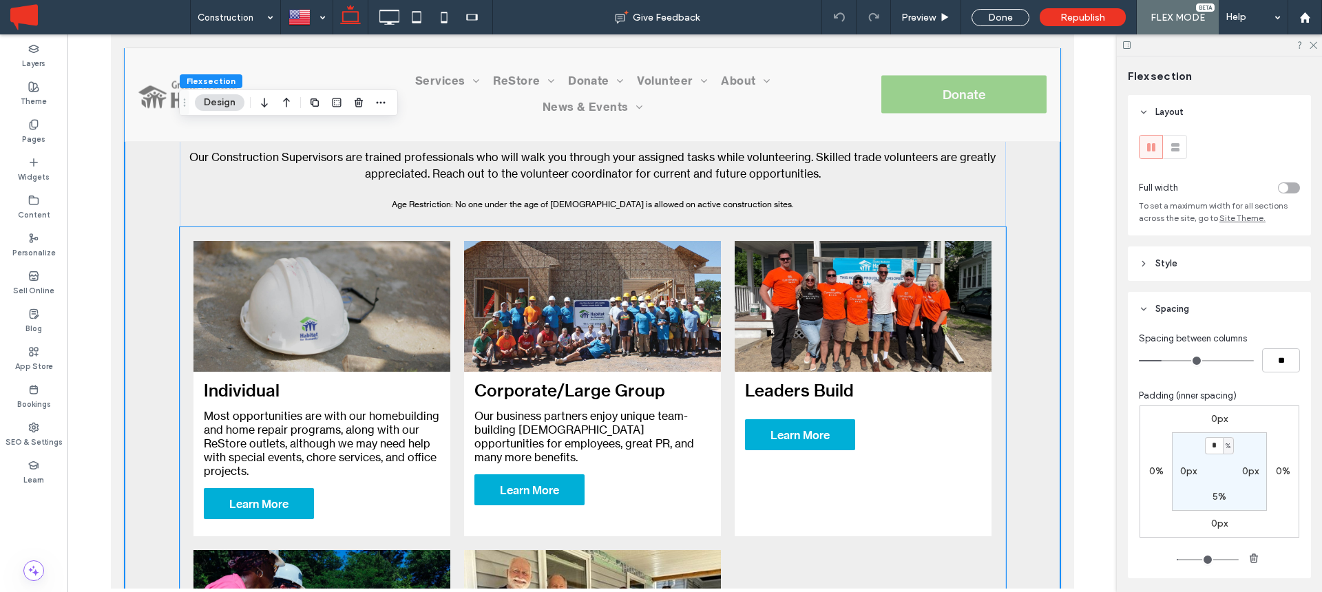
click at [864, 317] on link at bounding box center [862, 306] width 273 height 138
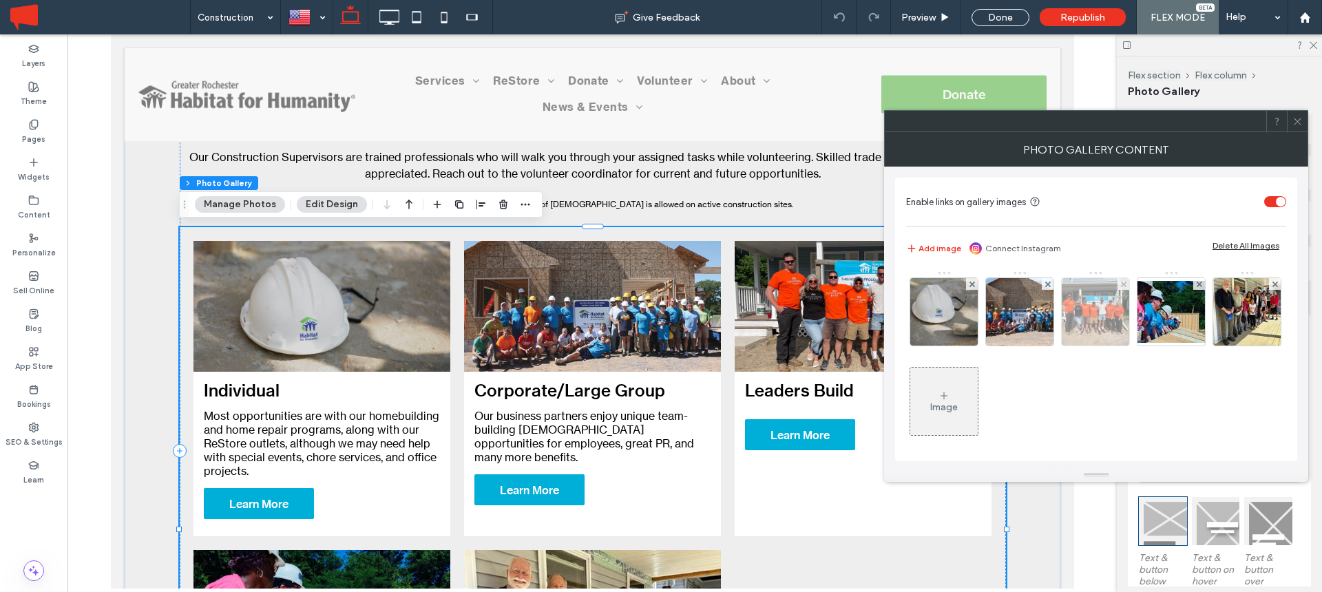
click at [1087, 304] on img at bounding box center [1096, 311] width 90 height 67
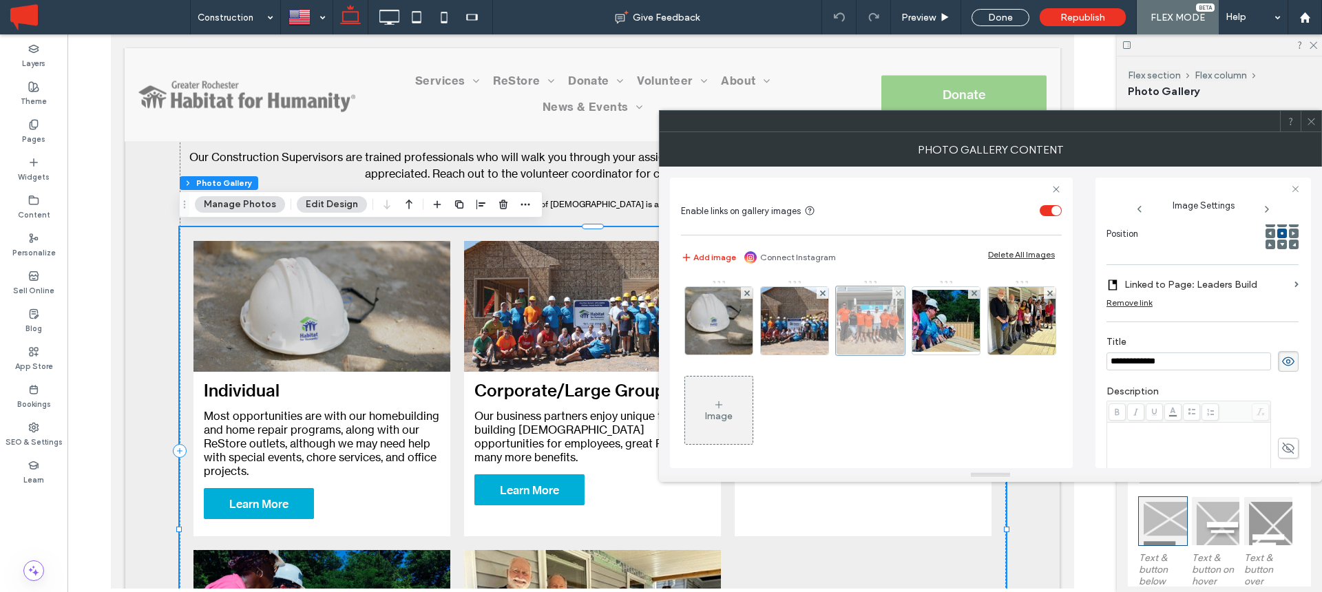
scroll to position [0, 0]
click at [1153, 439] on div "Rich Text Editor" at bounding box center [1189, 458] width 160 height 69
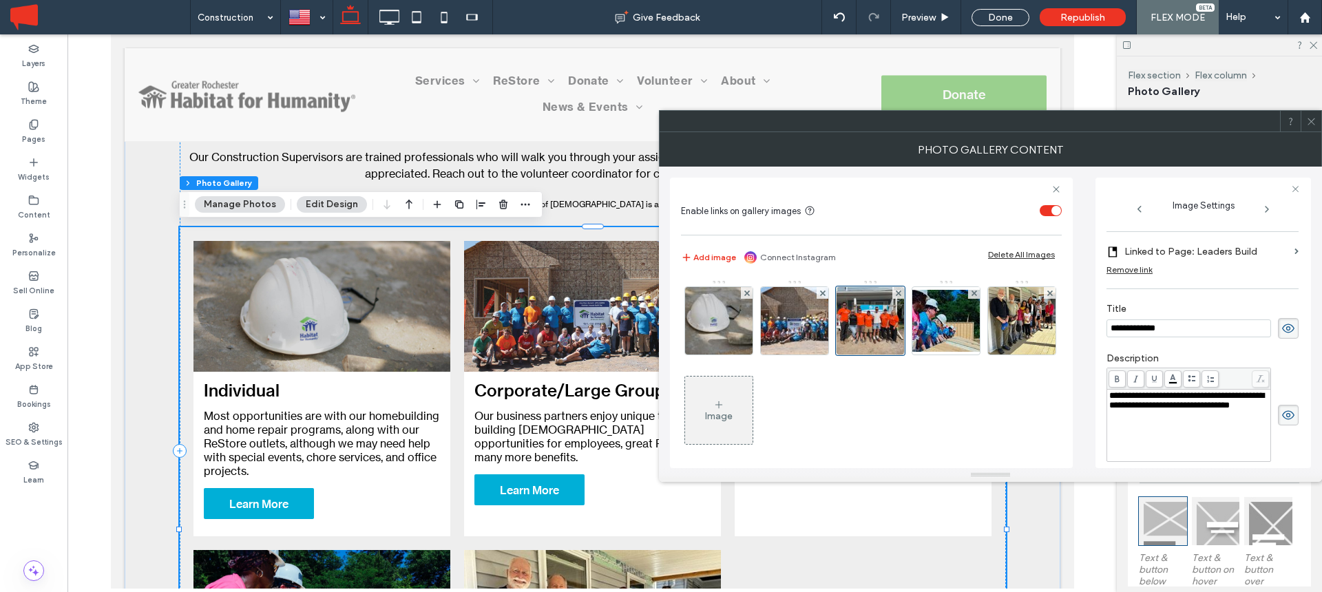
scroll to position [241, 0]
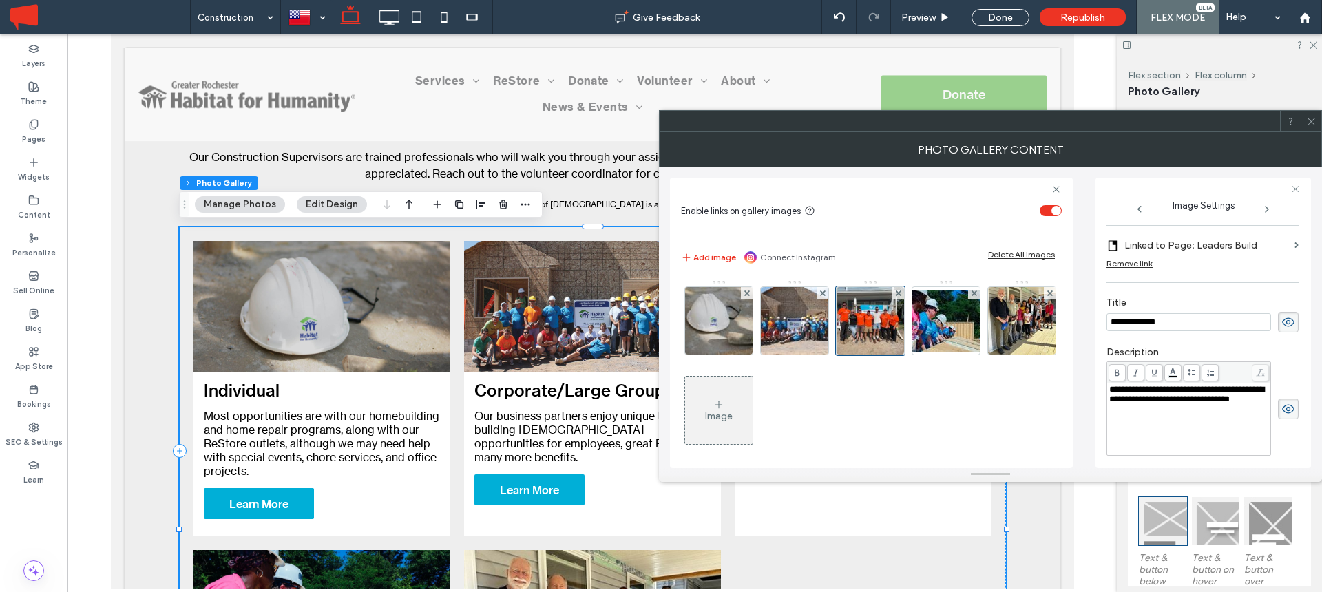
click at [1189, 326] on input "**********" at bounding box center [1189, 322] width 165 height 18
click at [1264, 209] on icon at bounding box center [1267, 209] width 11 height 11
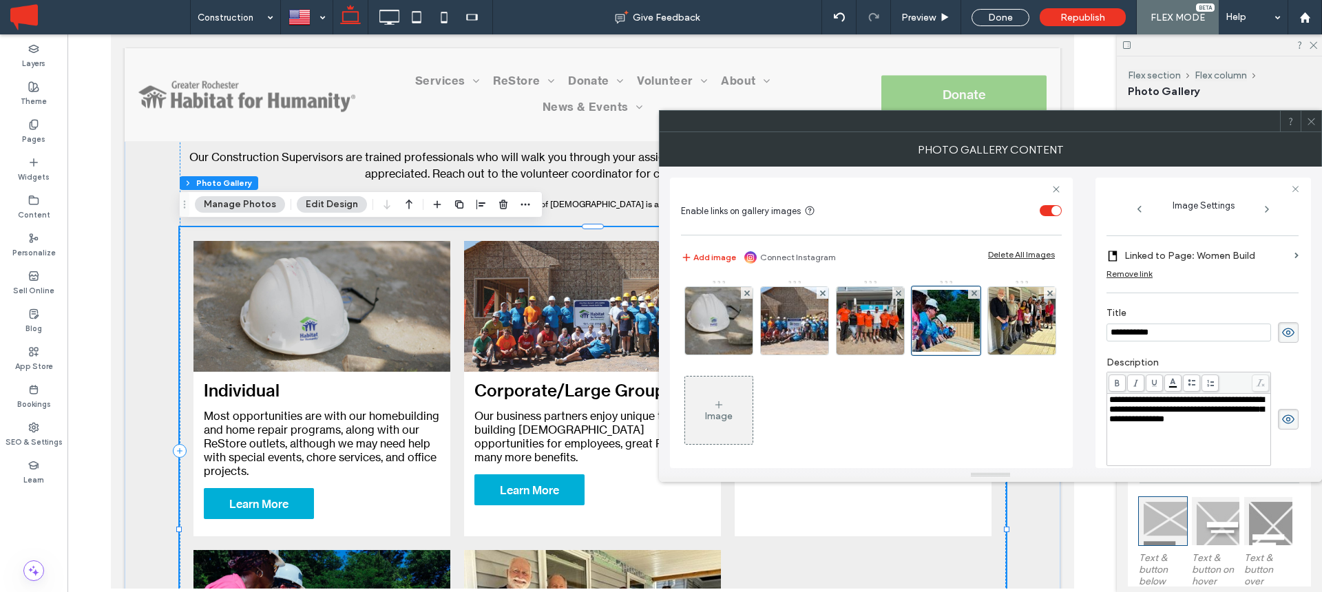
scroll to position [251, 0]
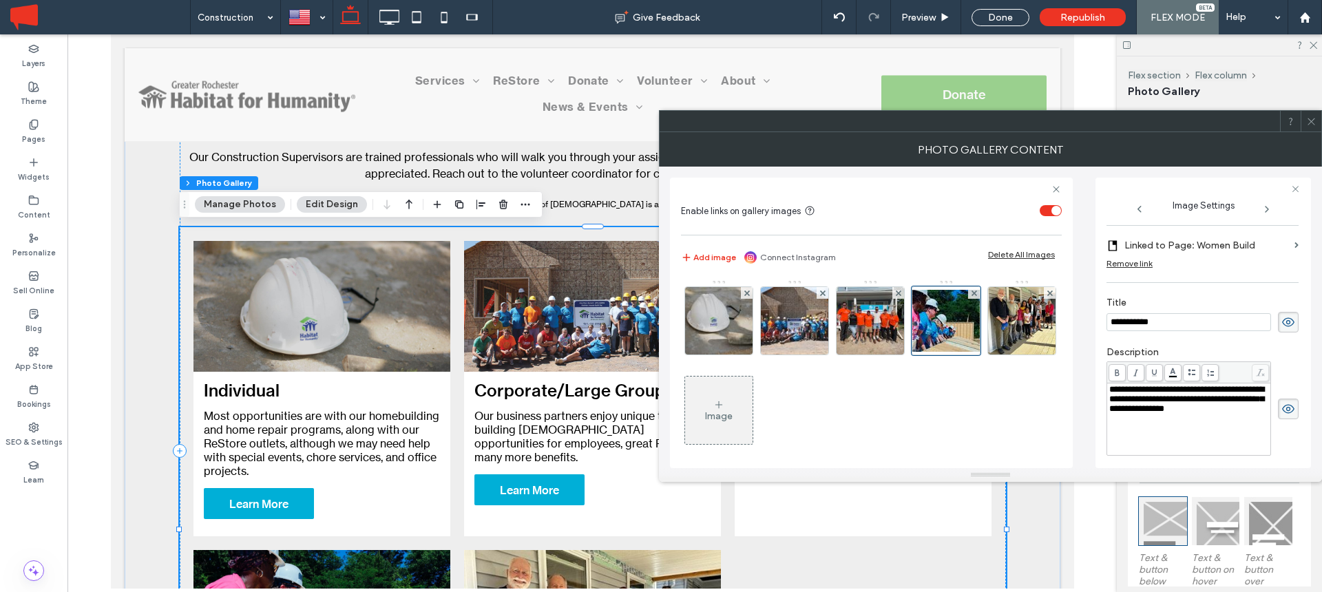
click at [1314, 122] on icon at bounding box center [1311, 121] width 10 height 10
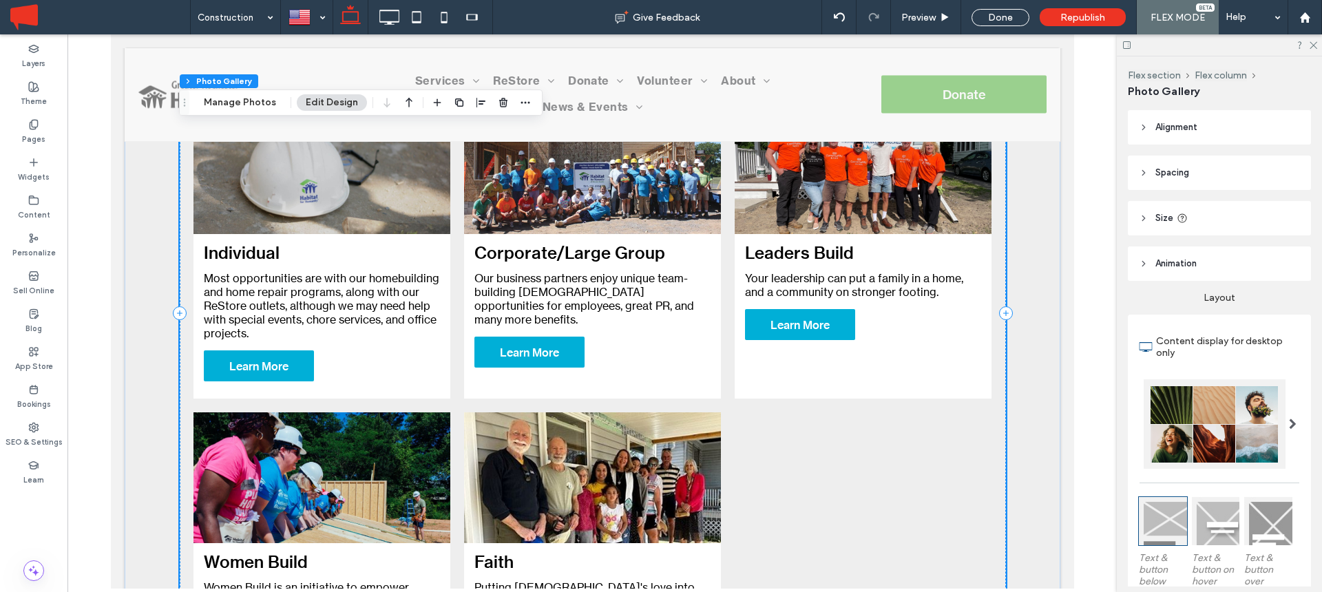
scroll to position [599, 0]
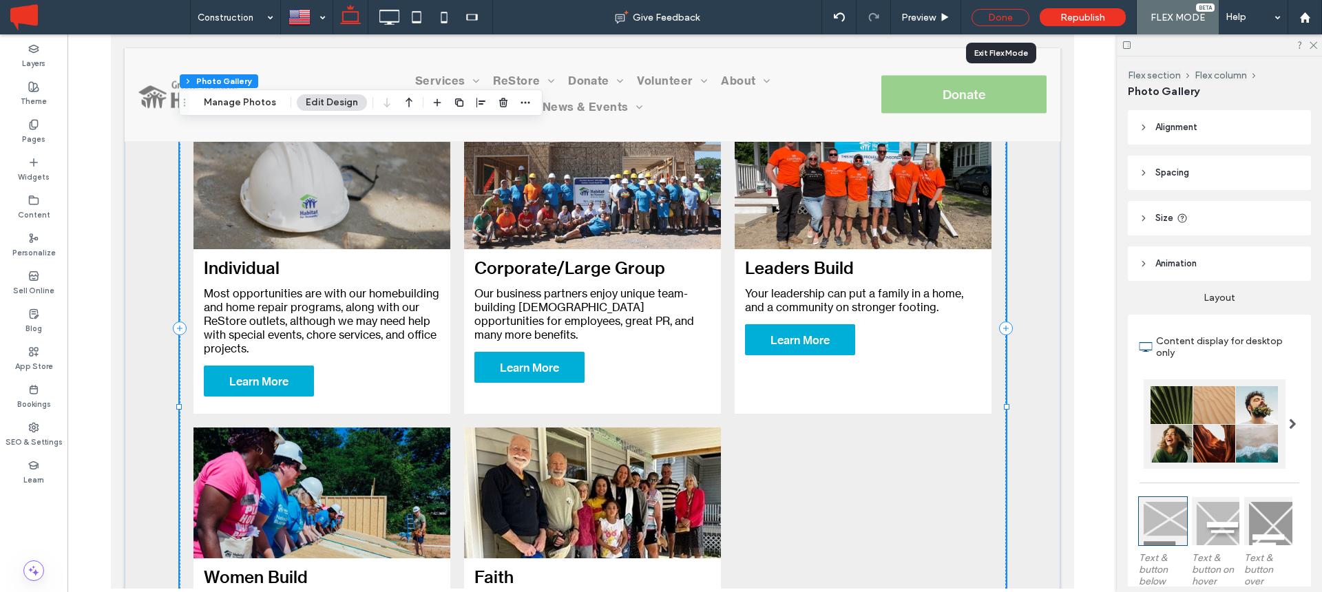
click at [1001, 16] on div "Done" at bounding box center [1001, 17] width 58 height 17
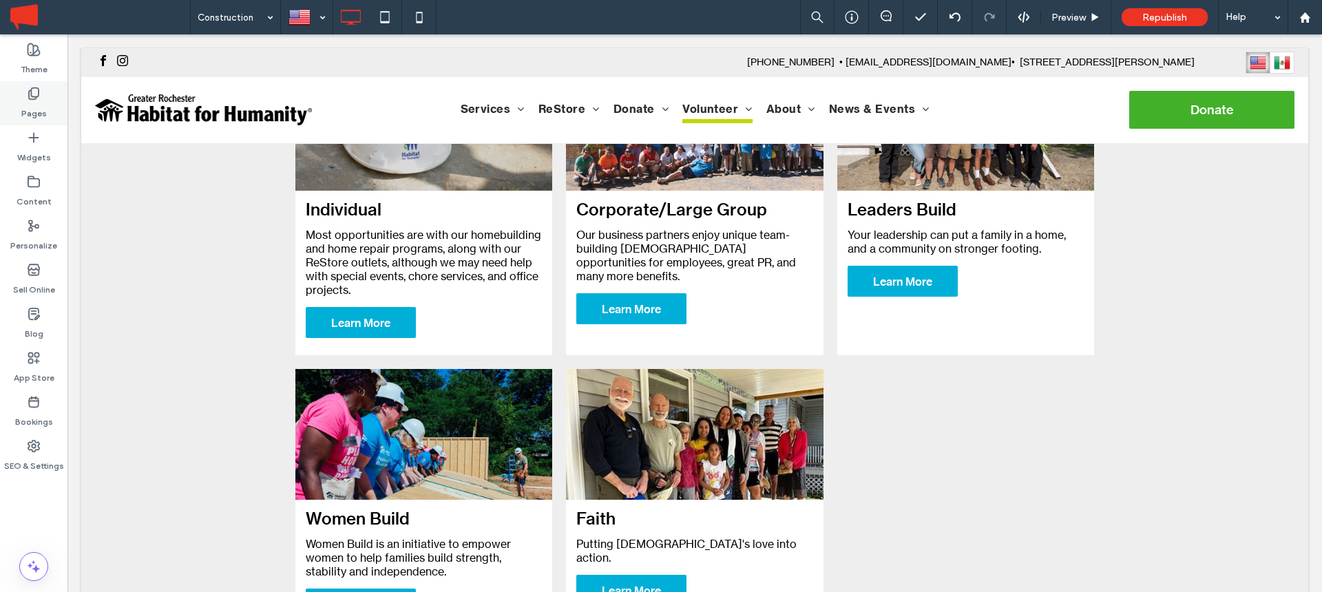
click at [34, 101] on label "Pages" at bounding box center [33, 110] width 25 height 19
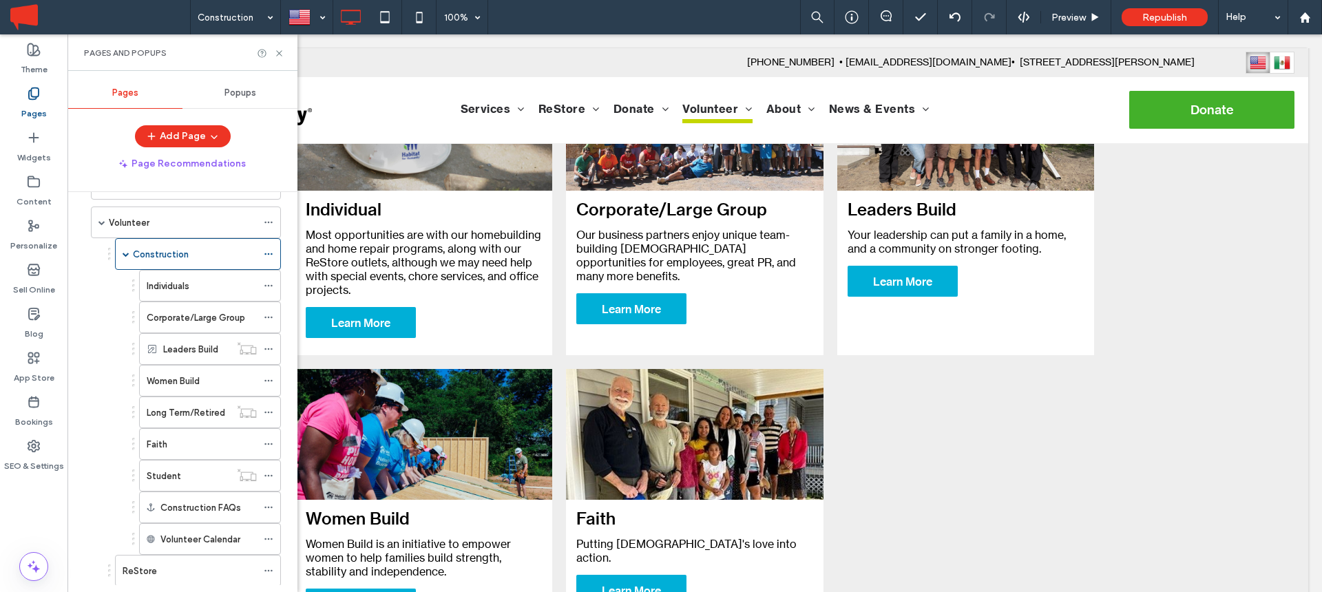
scroll to position [156, 0]
click at [272, 352] on icon at bounding box center [269, 356] width 10 height 10
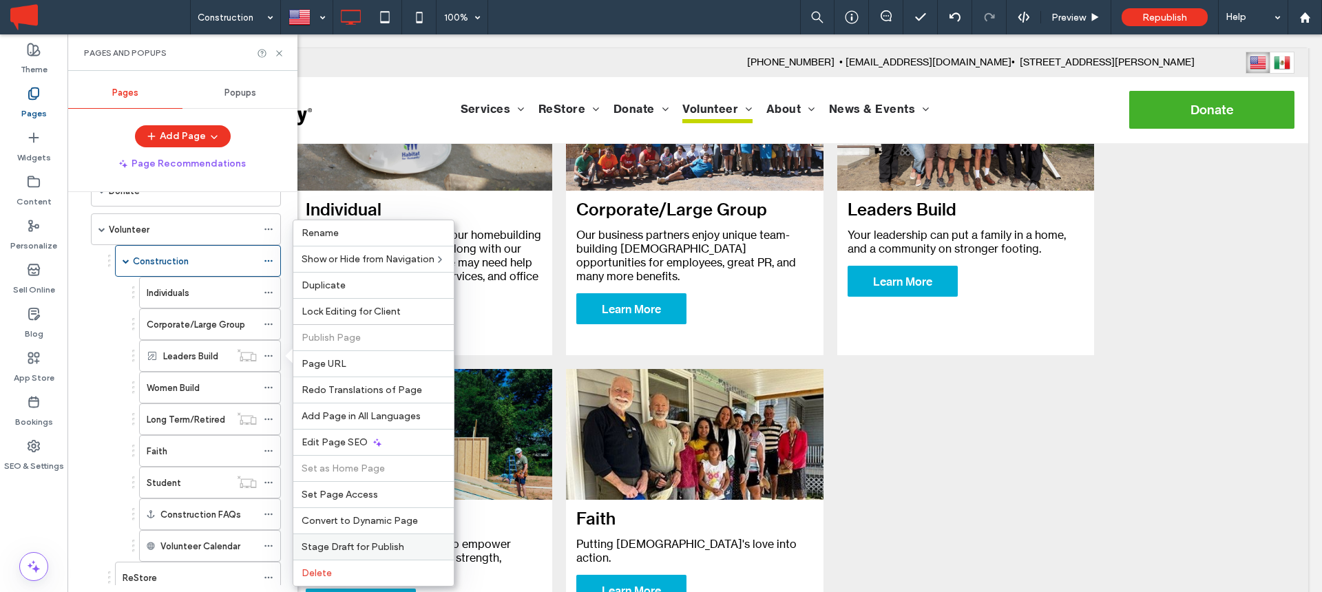
click at [337, 540] on div "Stage Draft for Publish" at bounding box center [373, 547] width 160 height 26
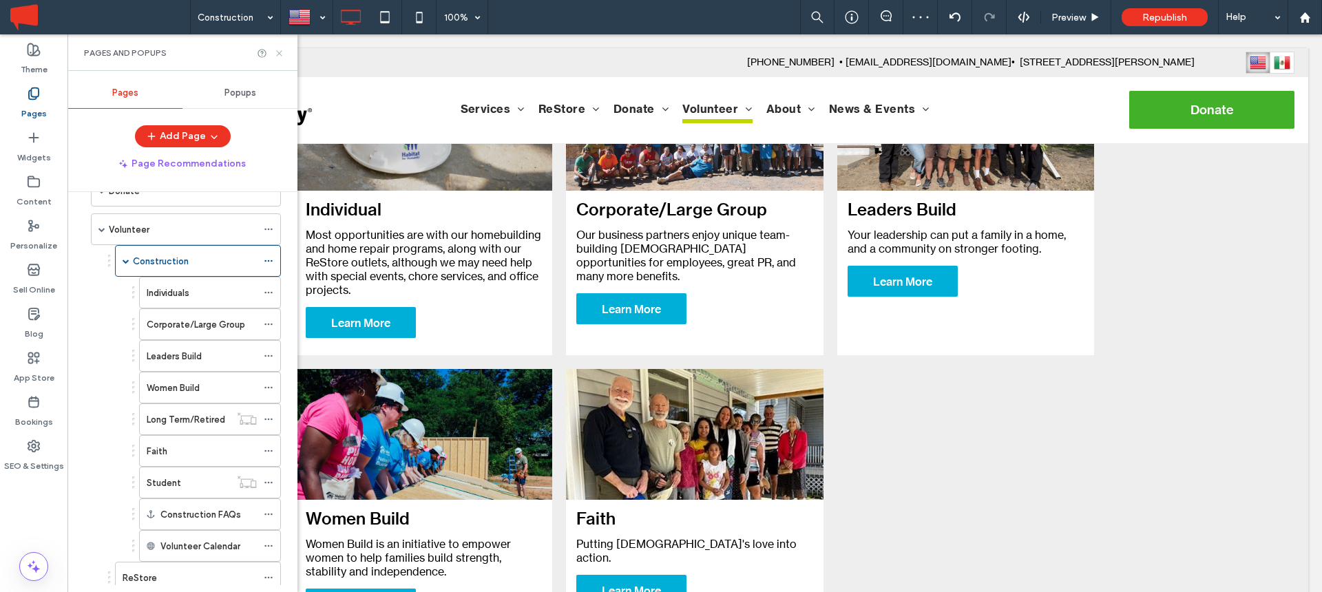
click at [279, 48] on icon at bounding box center [279, 53] width 10 height 10
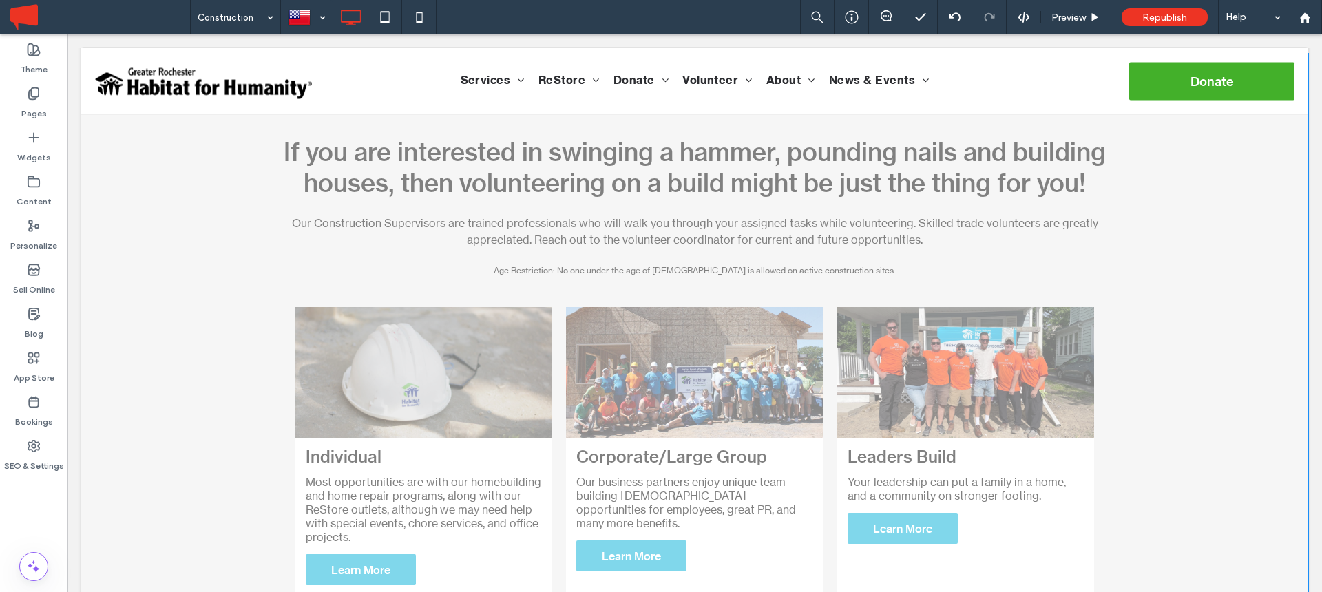
scroll to position [0, 0]
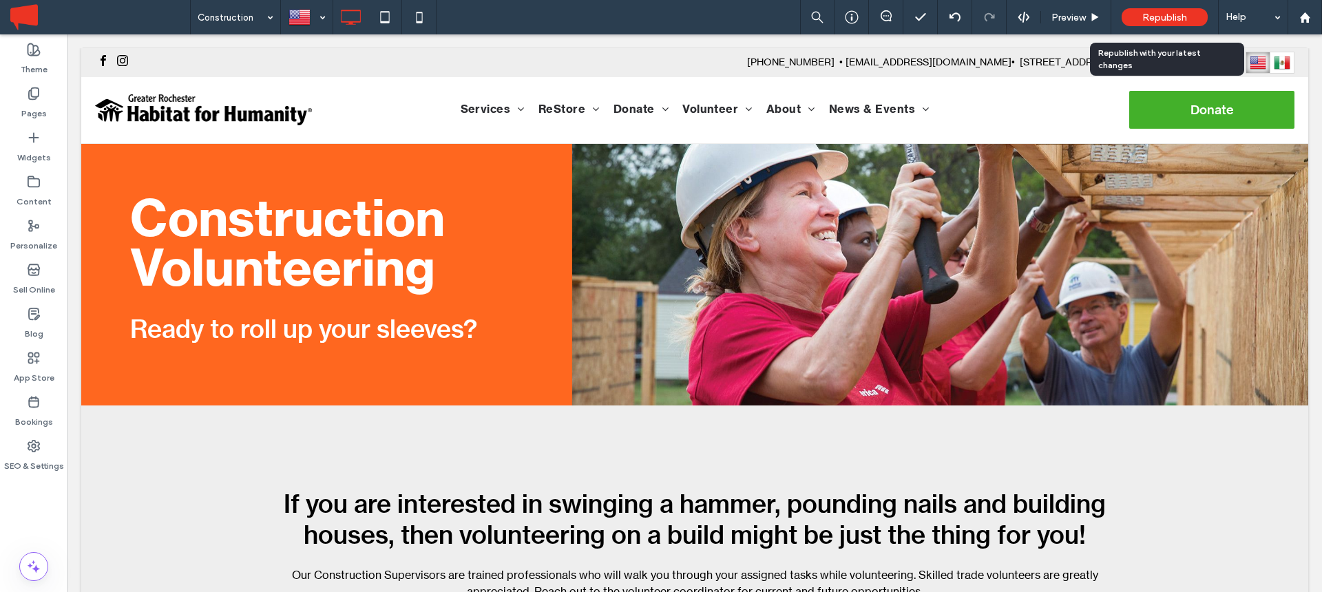
click at [1159, 12] on span "Republish" at bounding box center [1164, 18] width 45 height 12
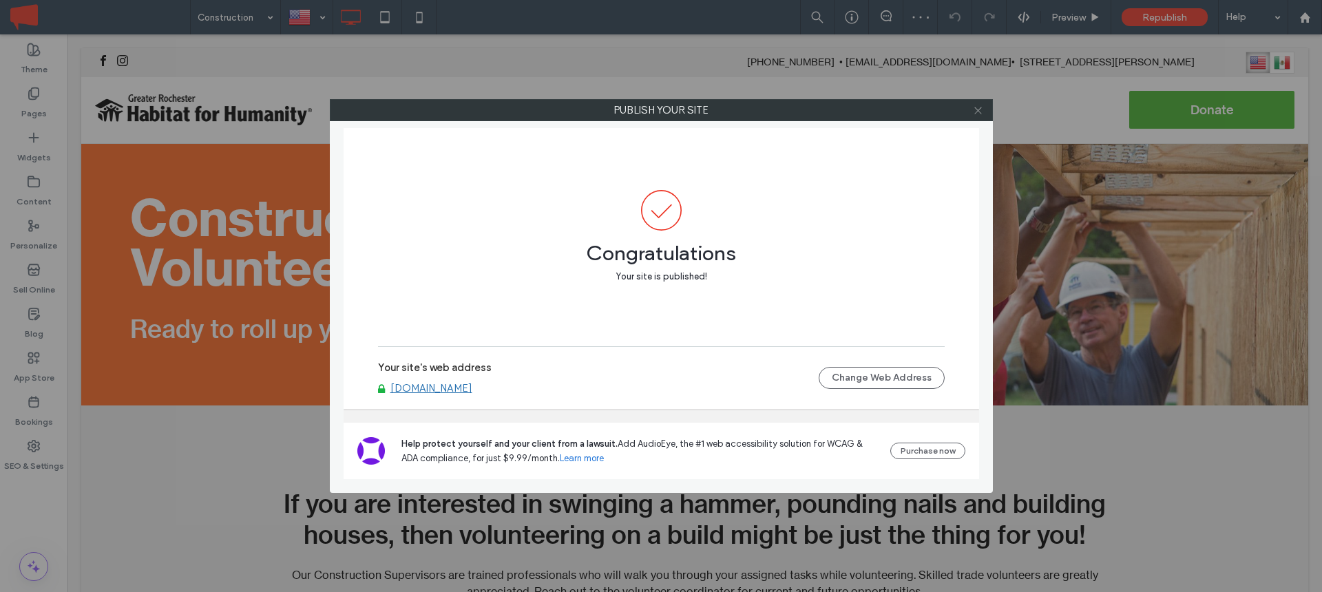
click at [978, 113] on icon at bounding box center [978, 110] width 10 height 10
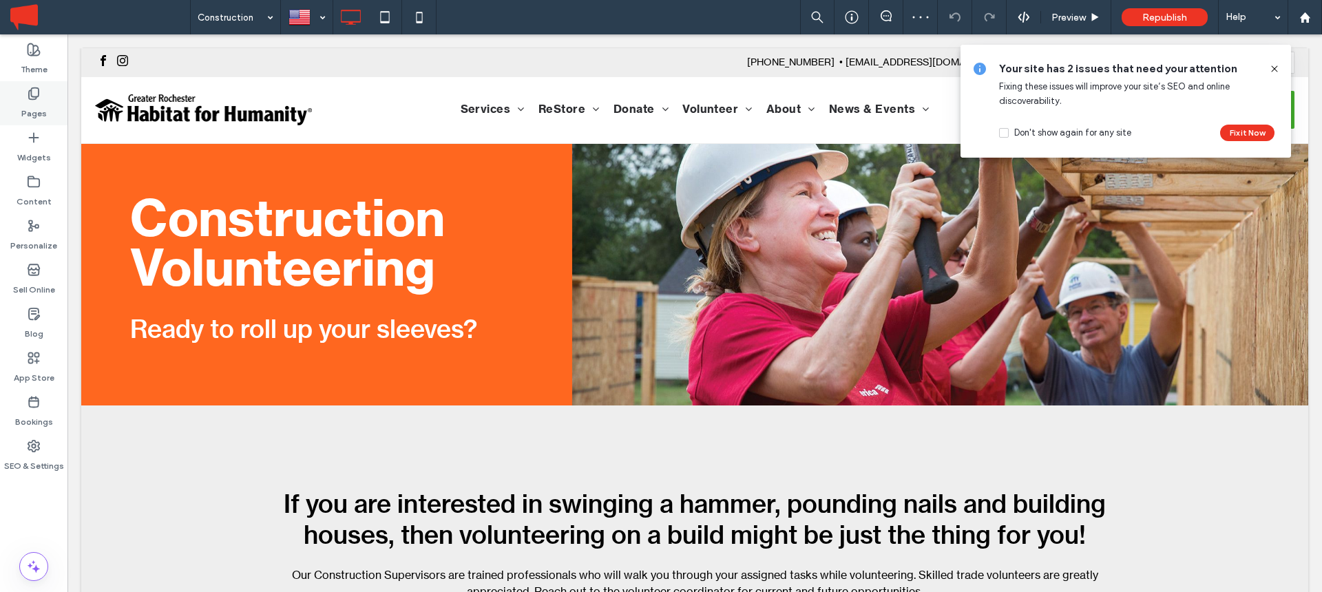
click at [50, 90] on div "Pages" at bounding box center [33, 103] width 67 height 44
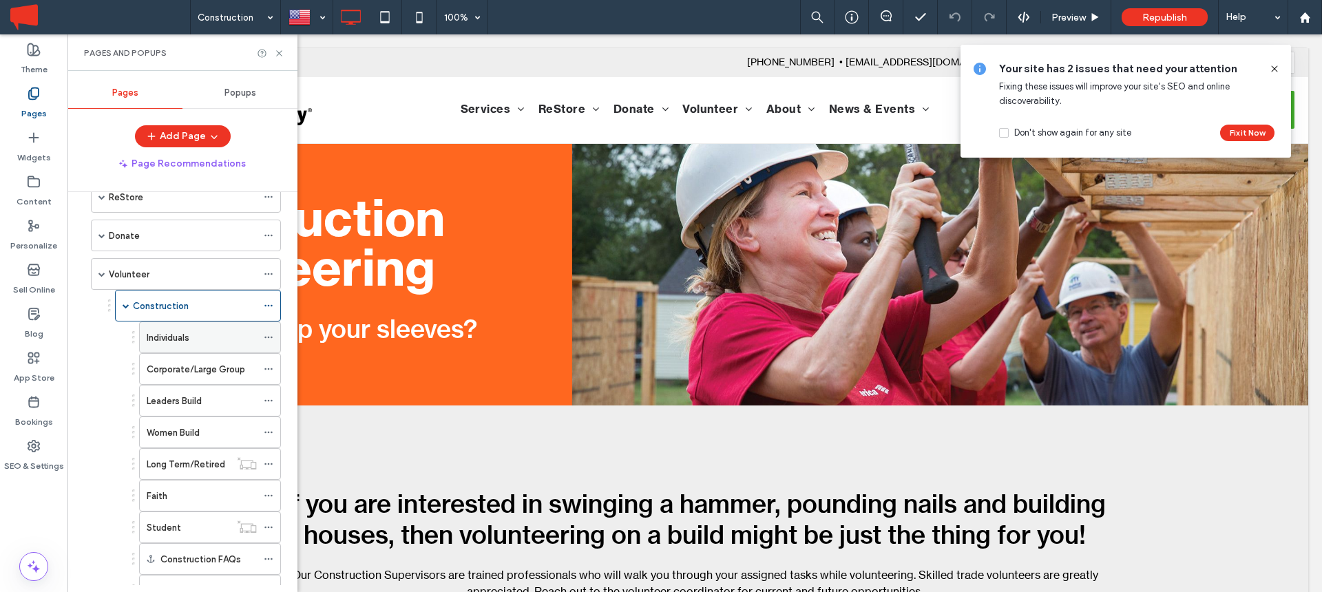
scroll to position [140, 0]
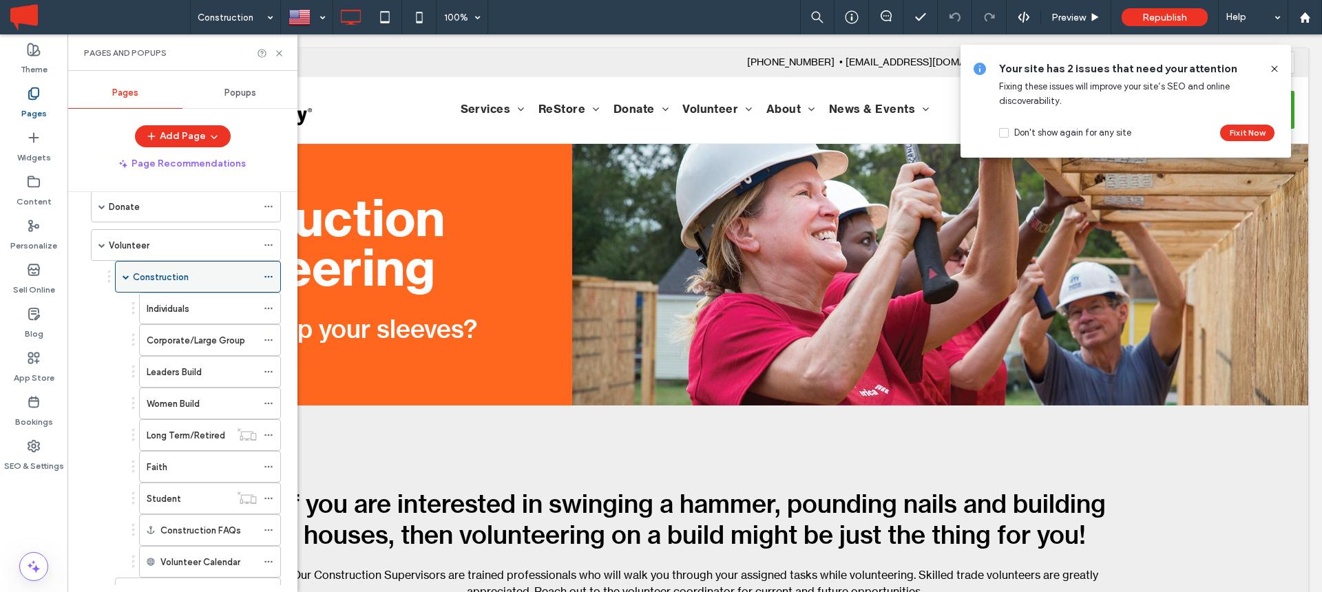
click at [272, 273] on icon at bounding box center [269, 277] width 10 height 10
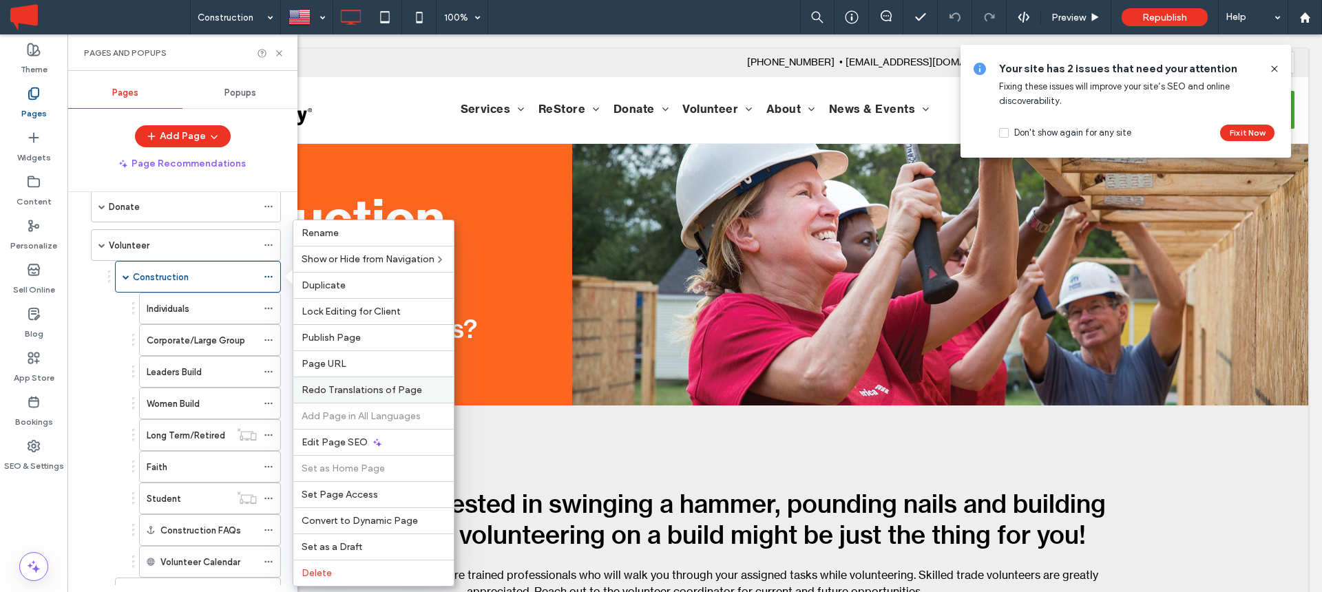
click at [353, 388] on span "Redo Translations of Page" at bounding box center [362, 390] width 121 height 12
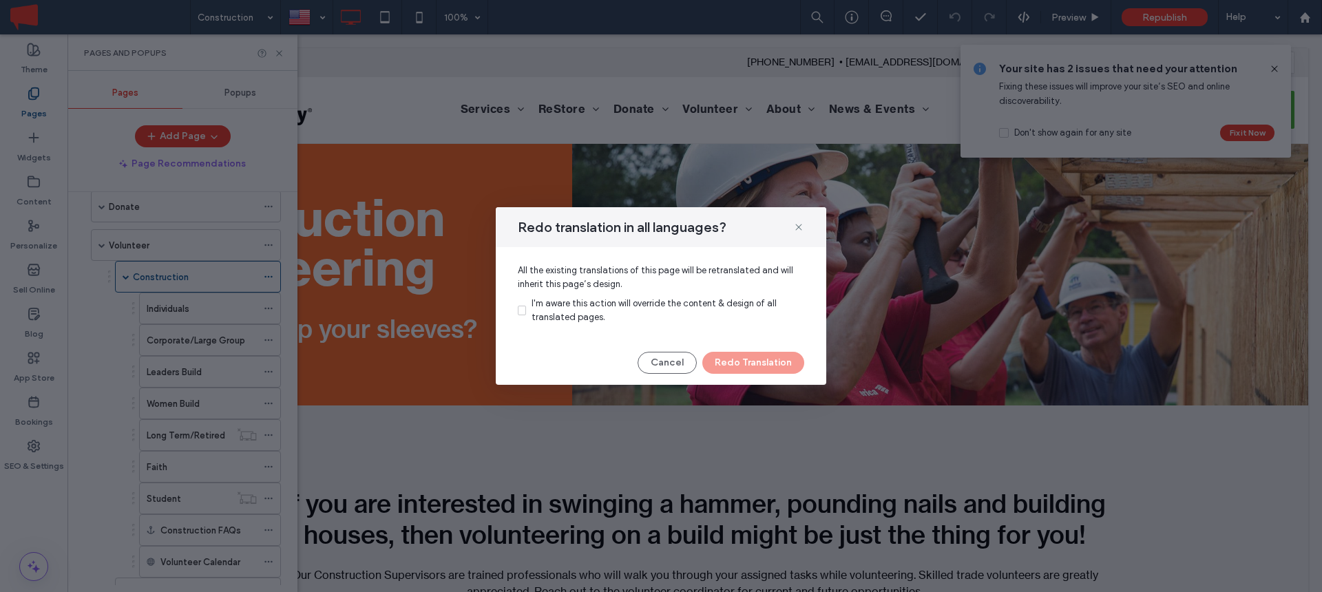
click at [556, 300] on span "I'm aware this action will override the content & design of all translated page…" at bounding box center [654, 310] width 245 height 24
click at [750, 362] on button "Redo Translation" at bounding box center [753, 363] width 102 height 22
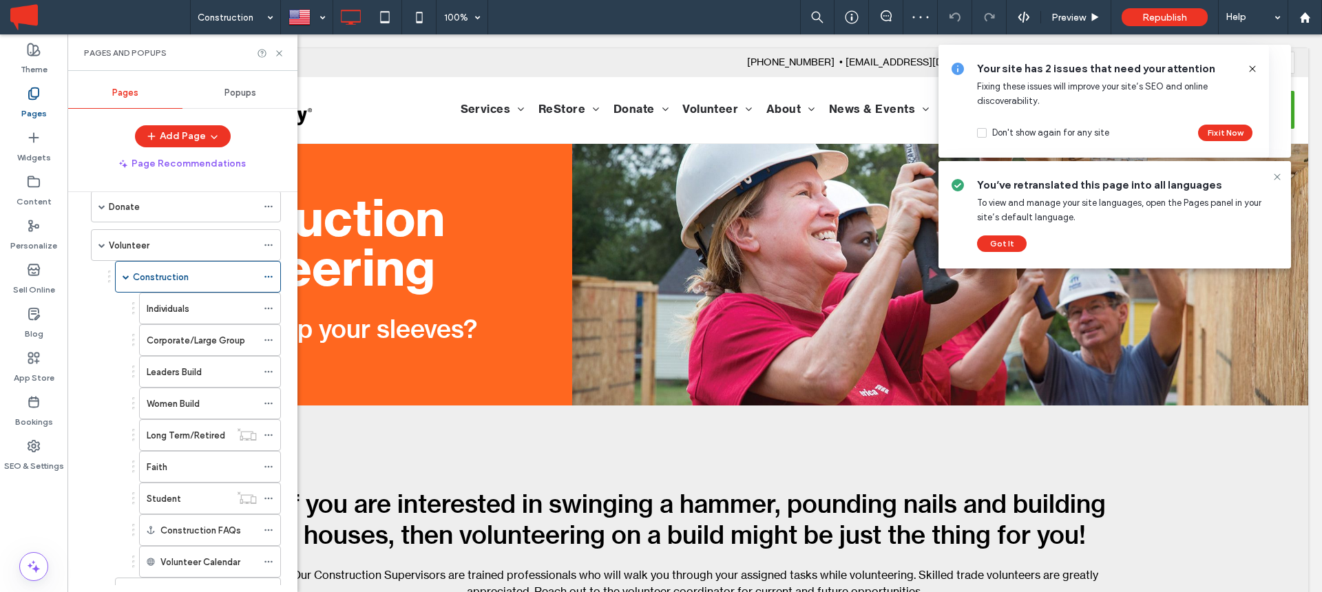
click at [1255, 65] on icon at bounding box center [1252, 68] width 11 height 11
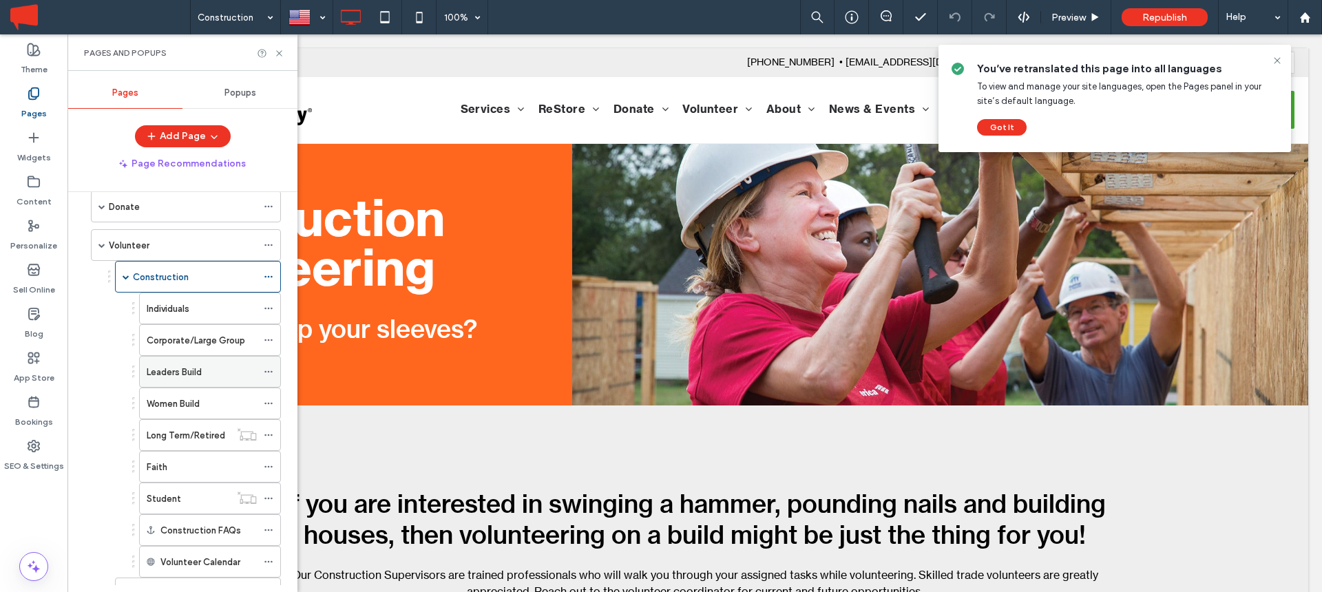
click at [265, 373] on icon at bounding box center [269, 372] width 10 height 10
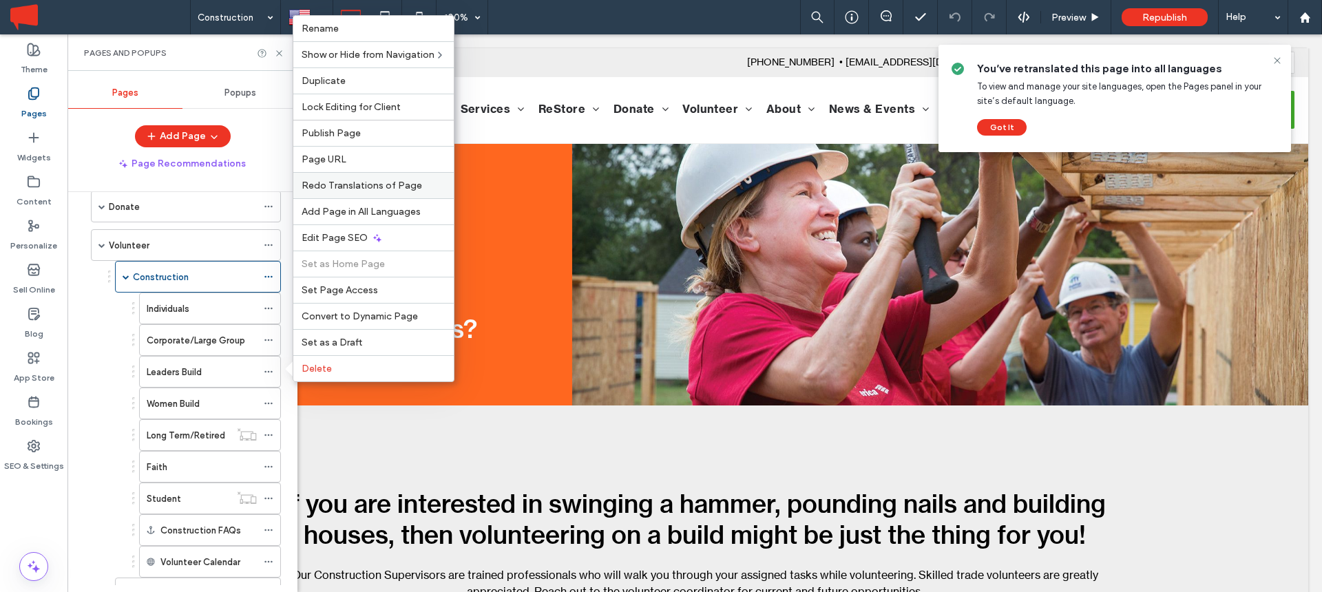
click at [350, 193] on div "Redo Translations of Page" at bounding box center [373, 185] width 160 height 26
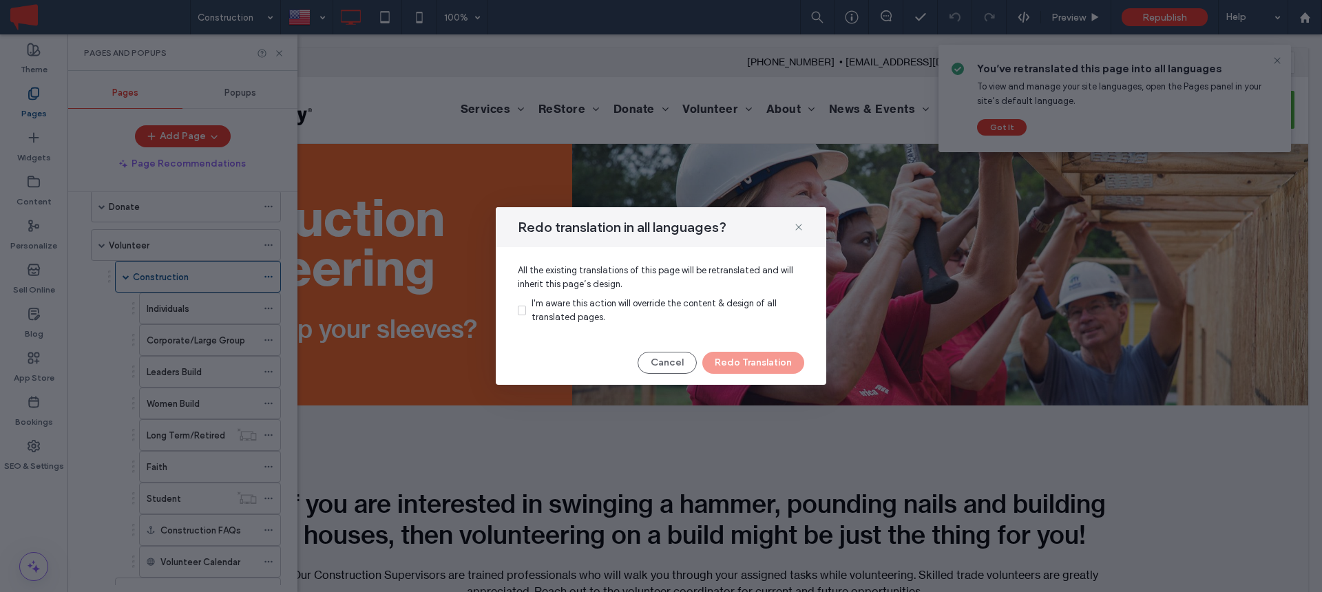
click at [533, 308] on span "I'm aware this action will override the content & design of all translated page…" at bounding box center [654, 310] width 245 height 24
click at [758, 367] on button "Redo Translation" at bounding box center [753, 363] width 102 height 22
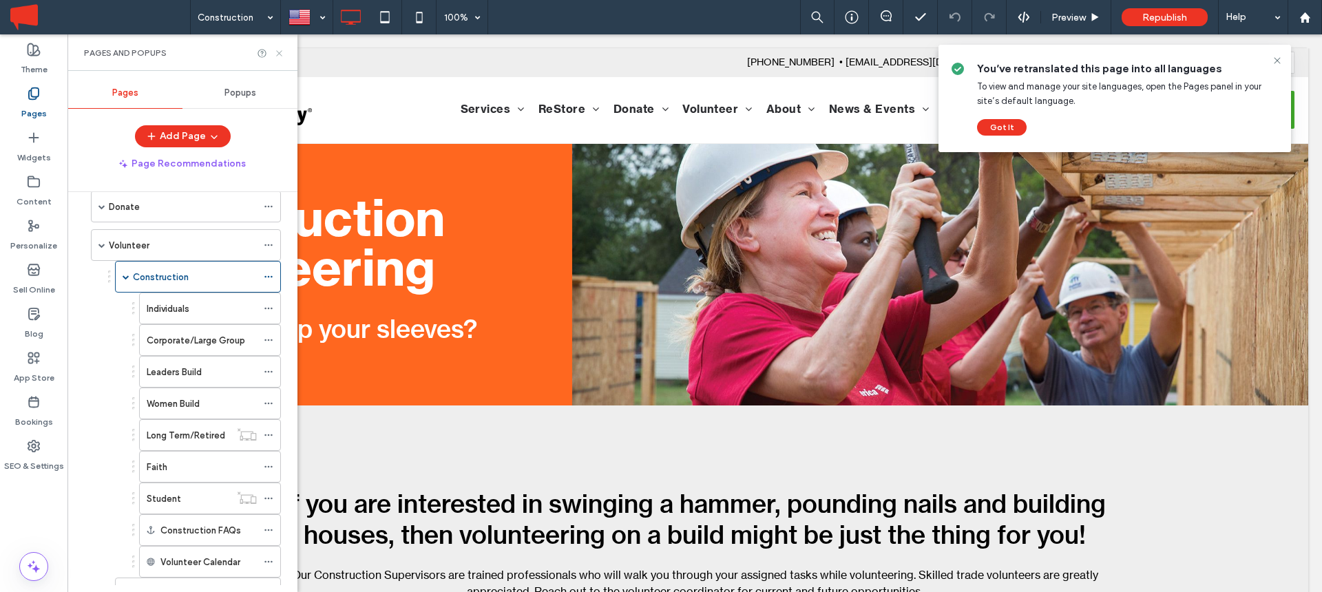
click at [280, 48] on icon at bounding box center [279, 53] width 10 height 10
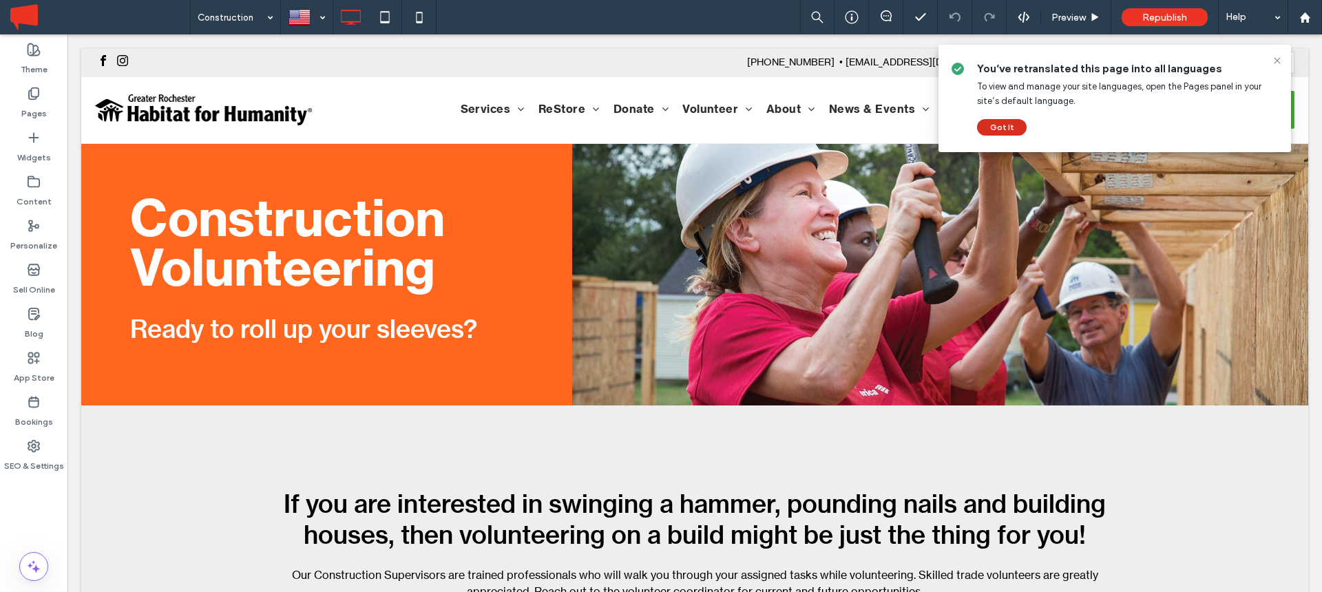
click at [1001, 125] on button "Got It" at bounding box center [1002, 127] width 50 height 17
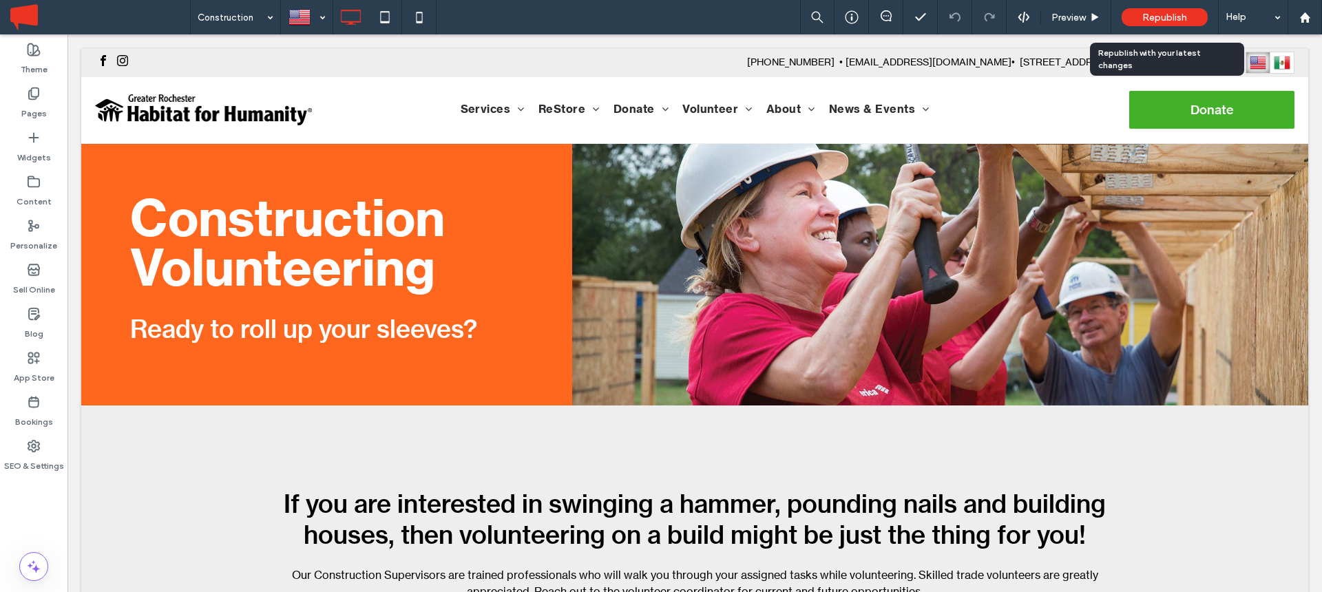
click at [1157, 13] on span "Republish" at bounding box center [1164, 18] width 45 height 12
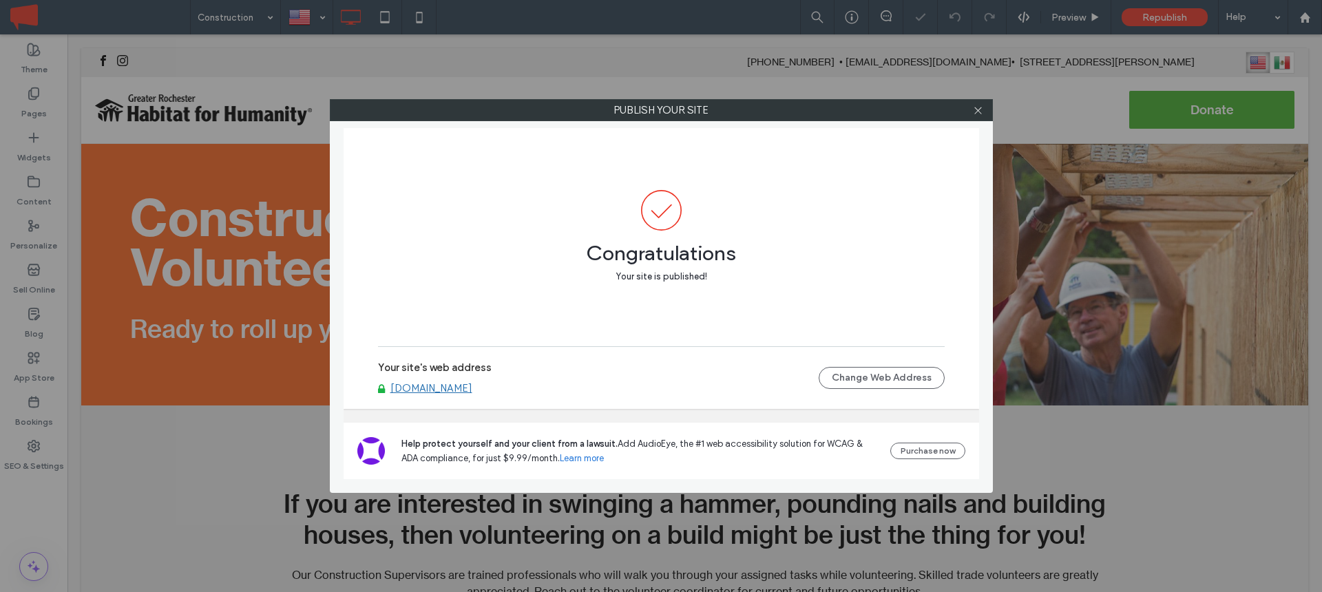
click at [446, 390] on link "[DOMAIN_NAME]" at bounding box center [431, 388] width 82 height 12
click at [983, 112] on icon at bounding box center [978, 110] width 10 height 10
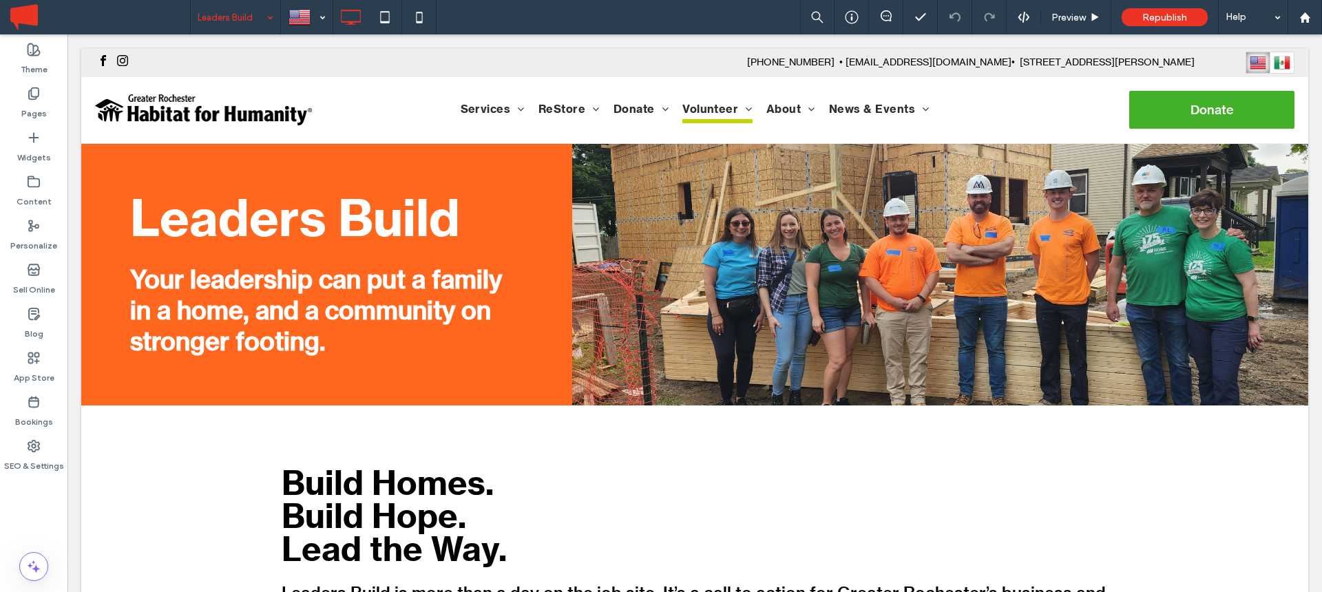
scroll to position [0, 0]
click at [380, 18] on use at bounding box center [384, 17] width 9 height 12
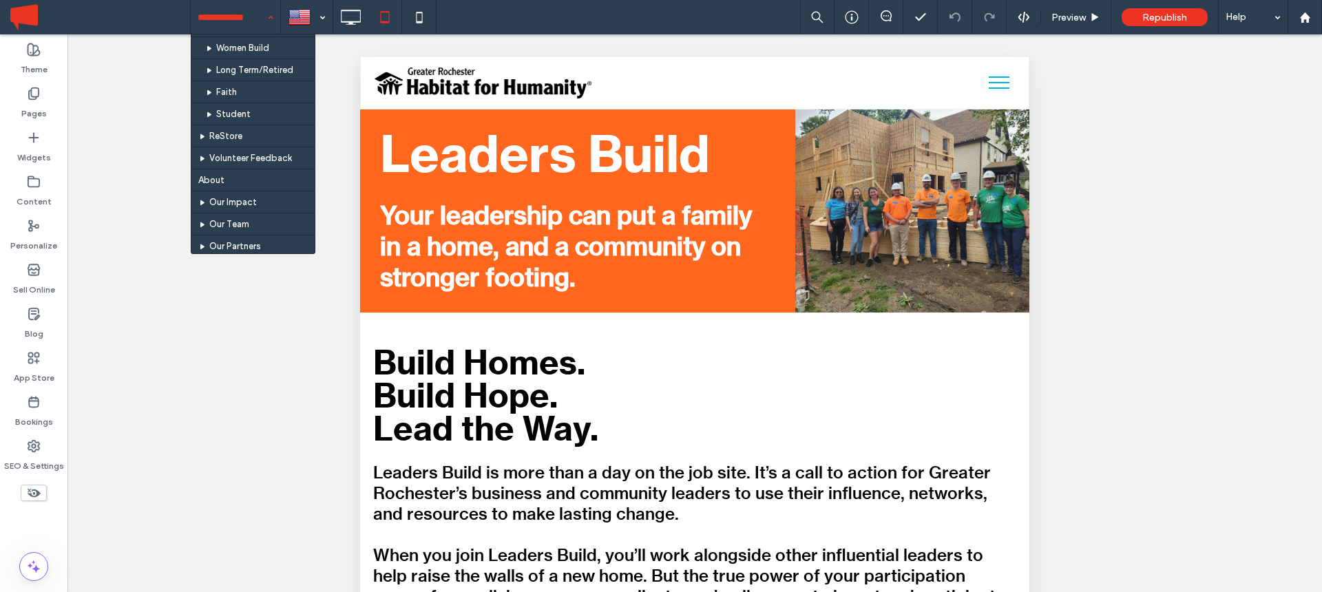
scroll to position [961, 0]
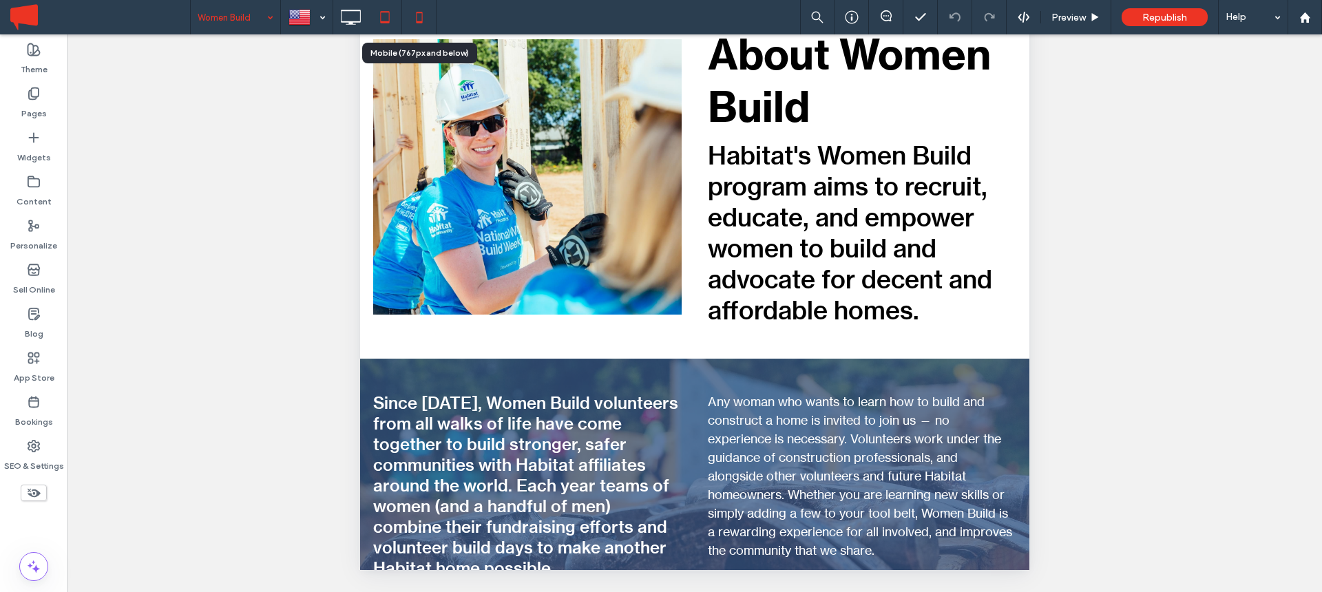
click at [422, 14] on icon at bounding box center [420, 17] width 28 height 28
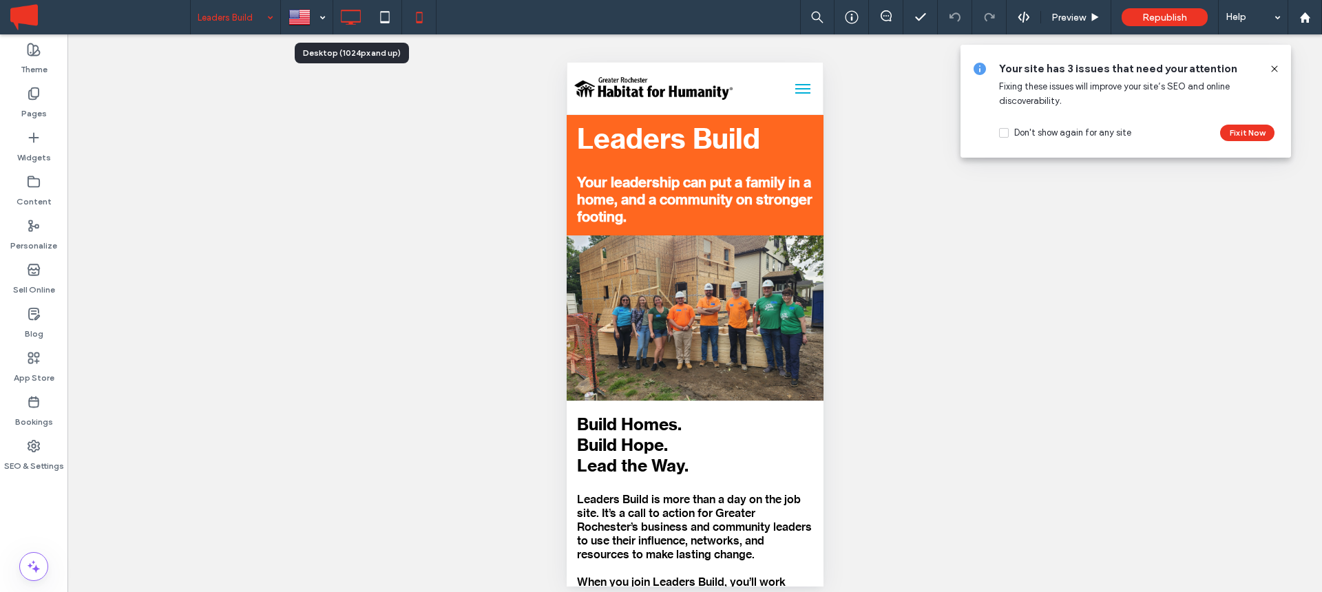
click at [348, 19] on icon at bounding box center [351, 17] width 28 height 28
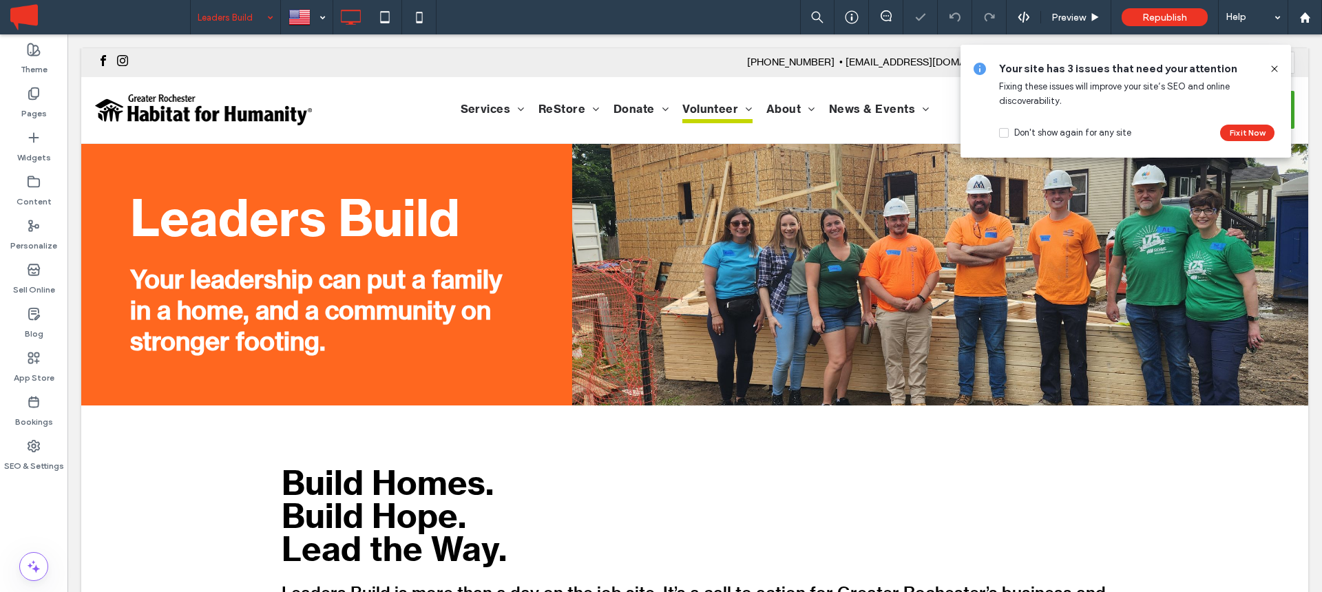
click at [1278, 69] on icon at bounding box center [1274, 68] width 11 height 11
